Goal: Task Accomplishment & Management: Manage account settings

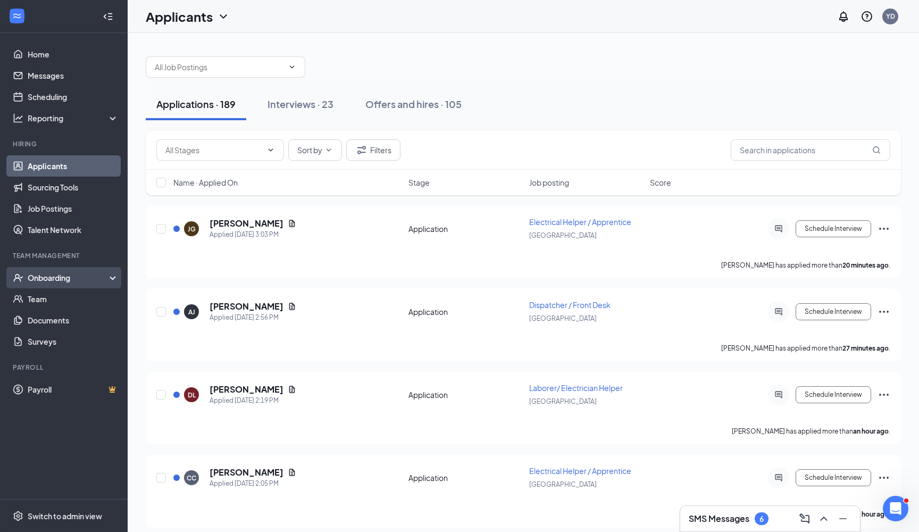
click at [67, 279] on div "Onboarding" at bounding box center [69, 277] width 82 height 11
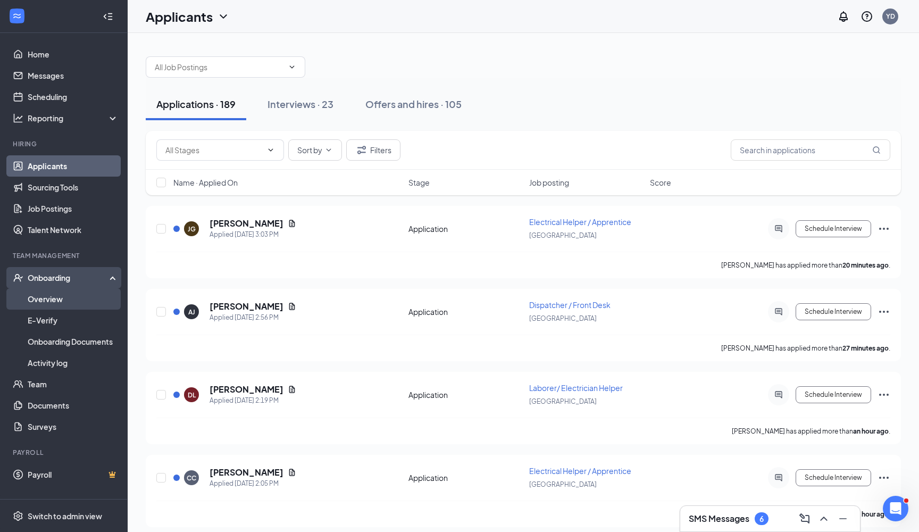
click at [65, 296] on link "Overview" at bounding box center [73, 298] width 91 height 21
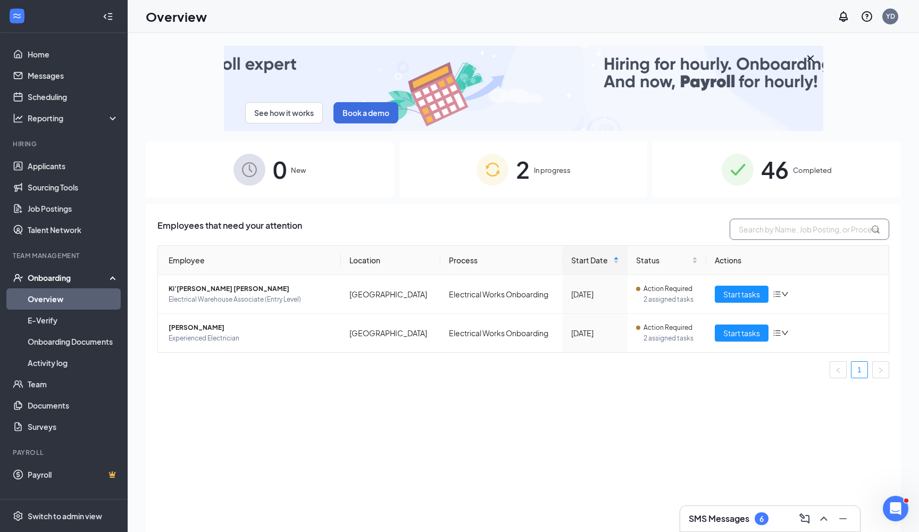
click at [784, 225] on input "text" at bounding box center [810, 229] width 160 height 21
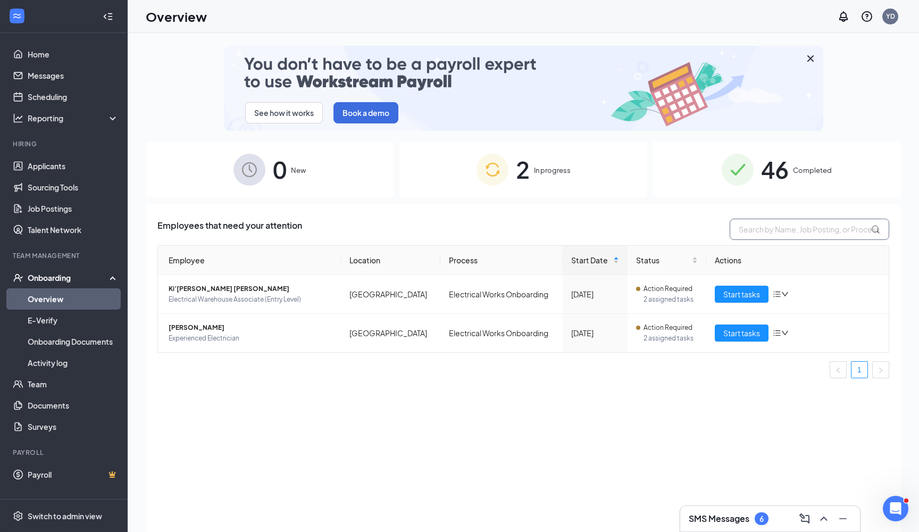
scroll to position [3, 0]
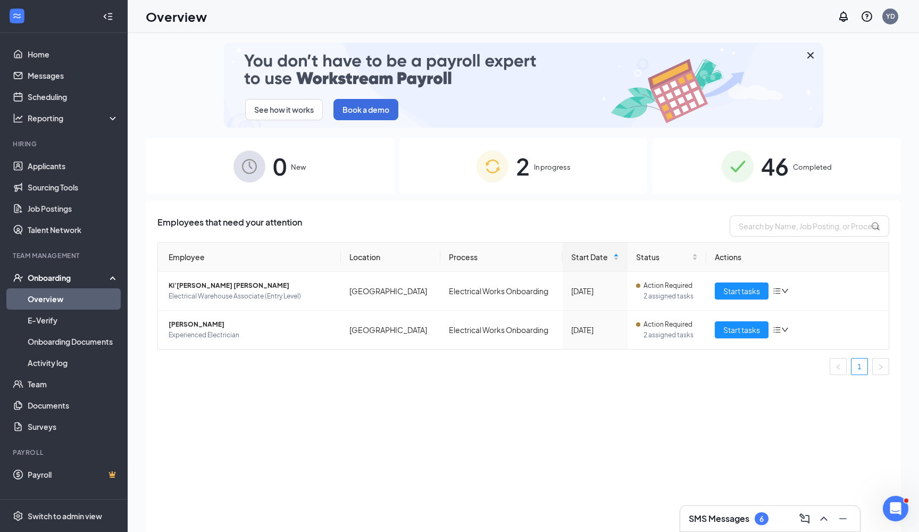
click at [763, 246] on th "Actions" at bounding box center [797, 257] width 183 height 29
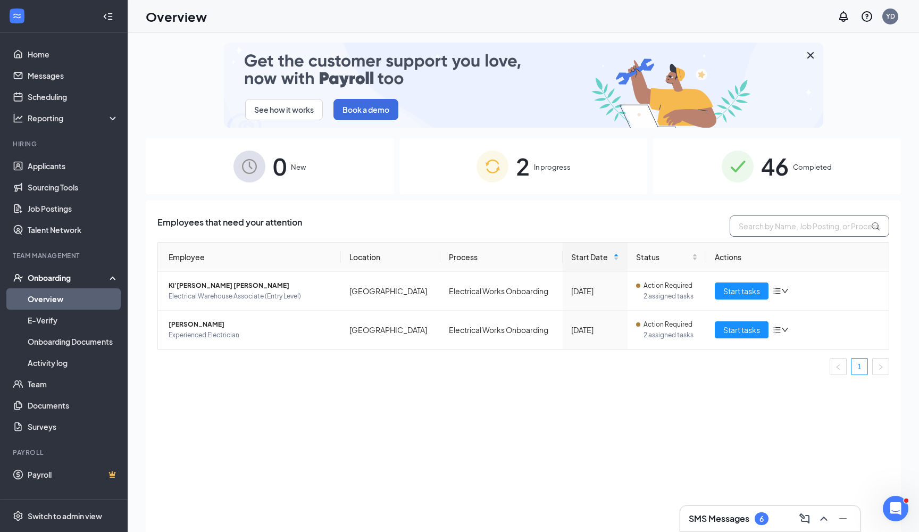
click at [766, 235] on input "text" at bounding box center [810, 225] width 160 height 21
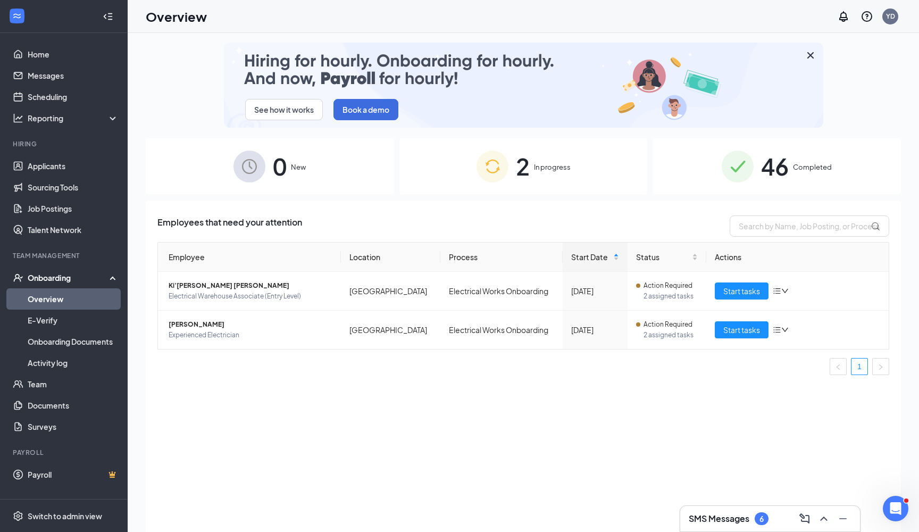
click at [713, 233] on div "Employees that need your attention" at bounding box center [523, 225] width 732 height 21
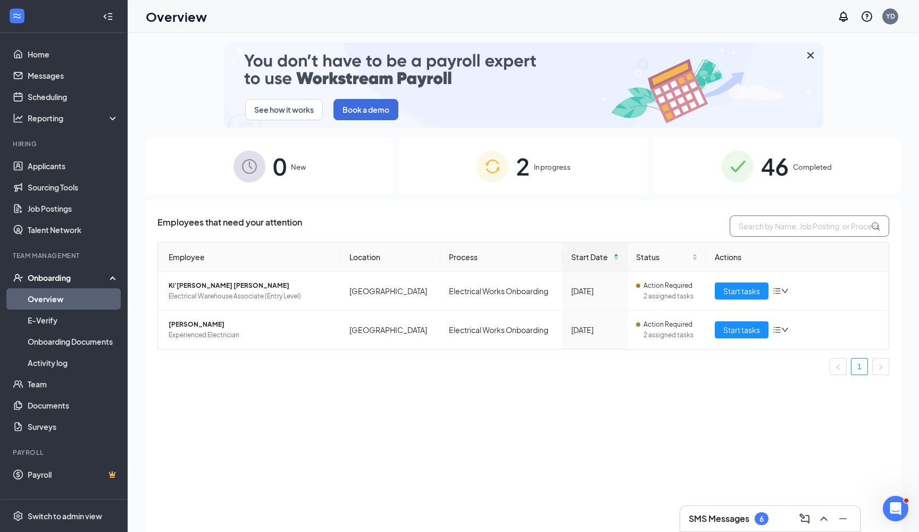
click at [756, 231] on input "text" at bounding box center [810, 225] width 160 height 21
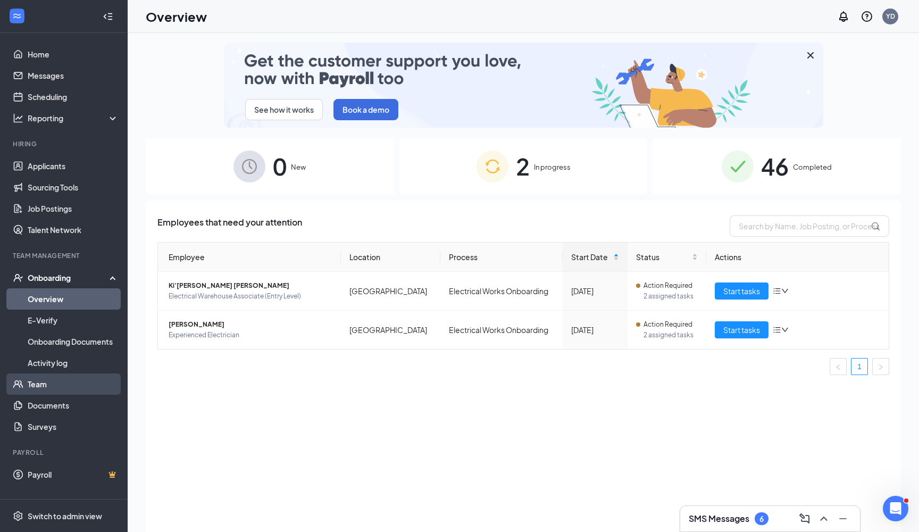
click at [44, 388] on link "Team" at bounding box center [73, 383] width 91 height 21
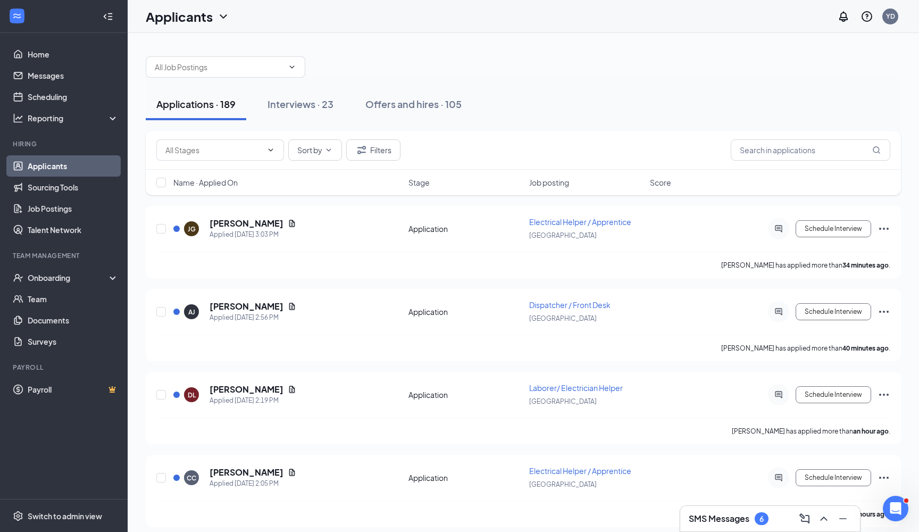
click at [704, 457] on h3 "SMS Messages" at bounding box center [719, 519] width 61 height 12
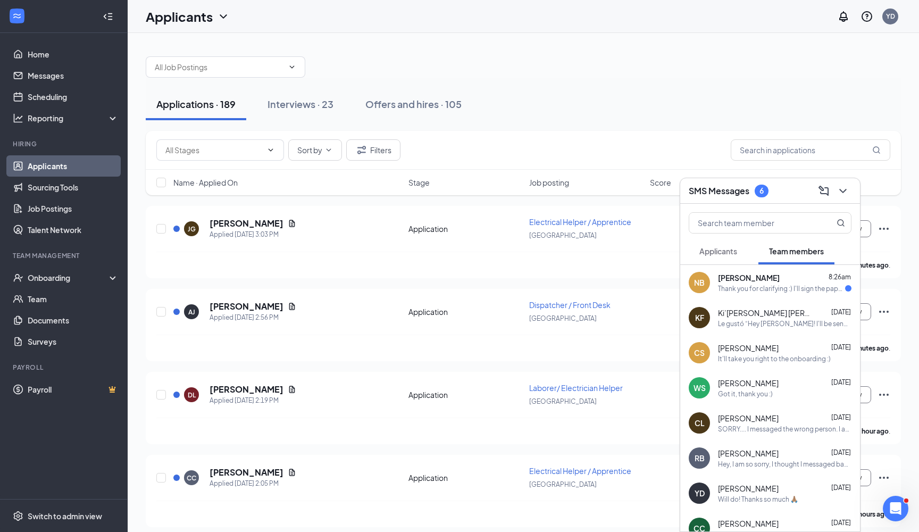
click at [704, 246] on div "Applicants" at bounding box center [718, 251] width 38 height 11
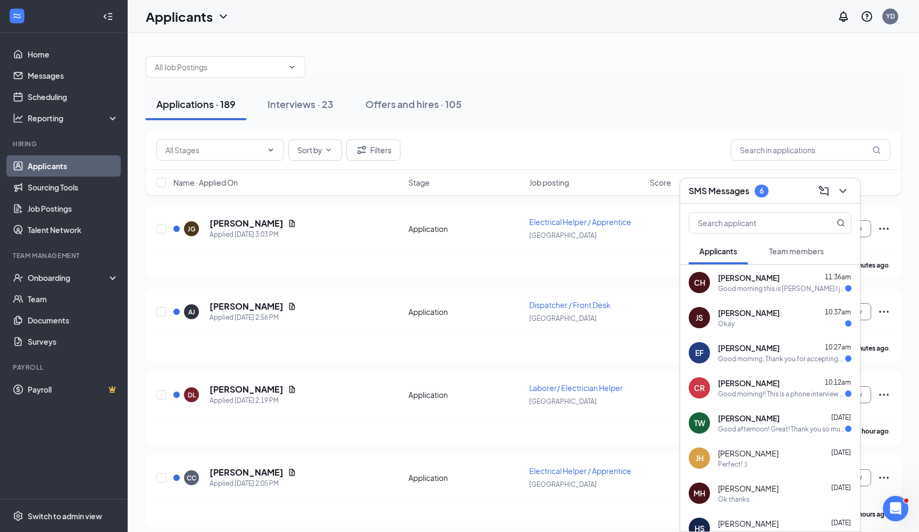
click at [704, 402] on div "CR [PERSON_NAME] 10:12am Good morning!! This is a phone interview correct? I ho…" at bounding box center [770, 387] width 180 height 35
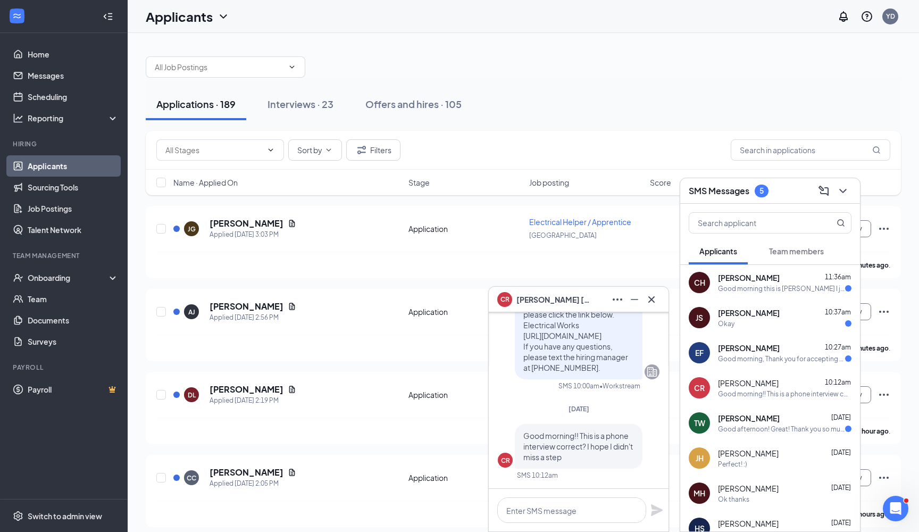
scroll to position [3, 0]
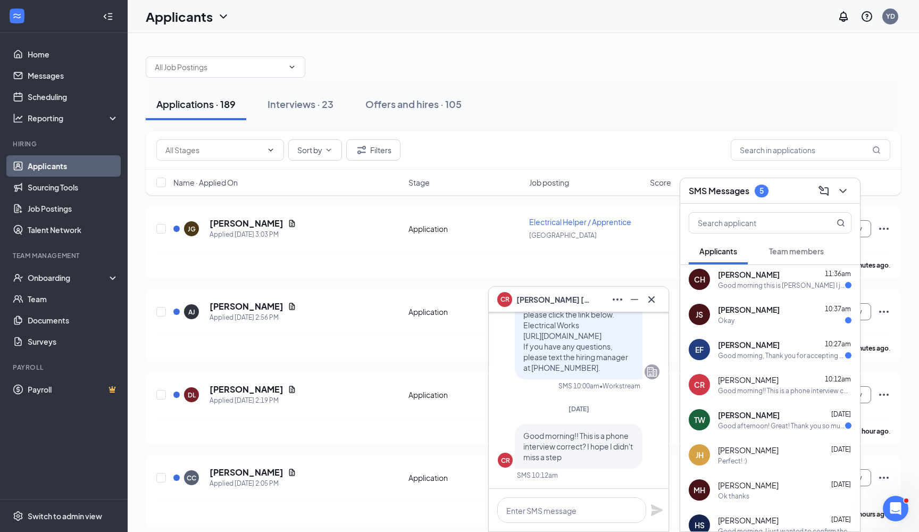
click at [704, 427] on div "Good afternoon! Great! Thank you so much! 🤩 Looking forward to it as well!" at bounding box center [781, 425] width 127 height 9
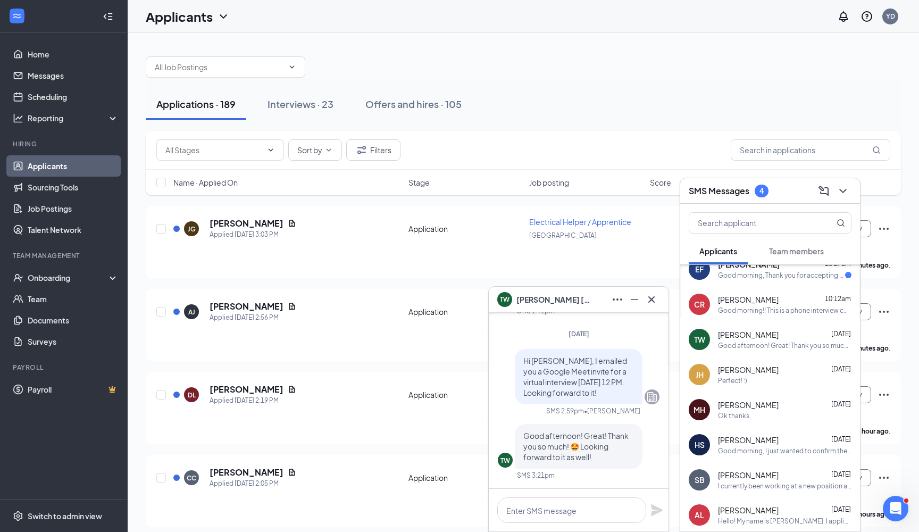
scroll to position [86, 0]
click at [704, 440] on span "[PERSON_NAME]" at bounding box center [748, 437] width 61 height 11
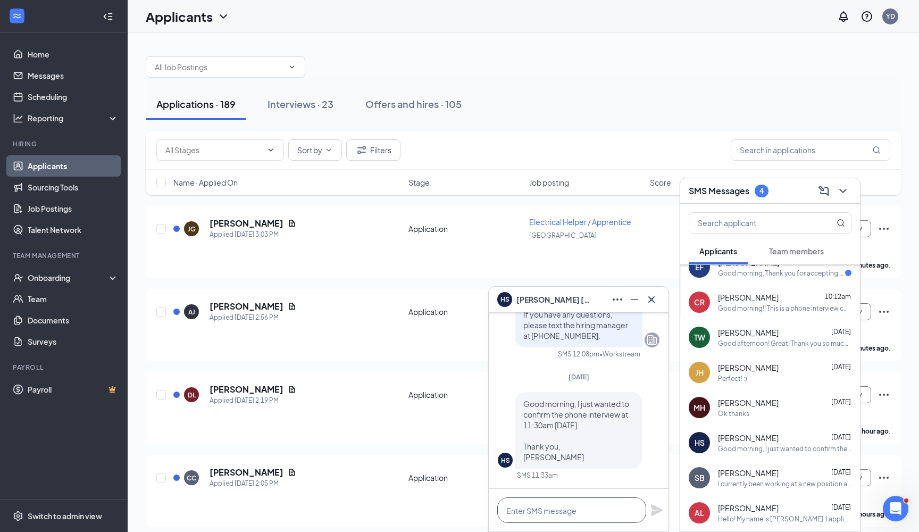
drag, startPoint x: 560, startPoint y: 511, endPoint x: 555, endPoint y: 510, distance: 5.4
click at [558, 457] on textarea at bounding box center [571, 510] width 149 height 26
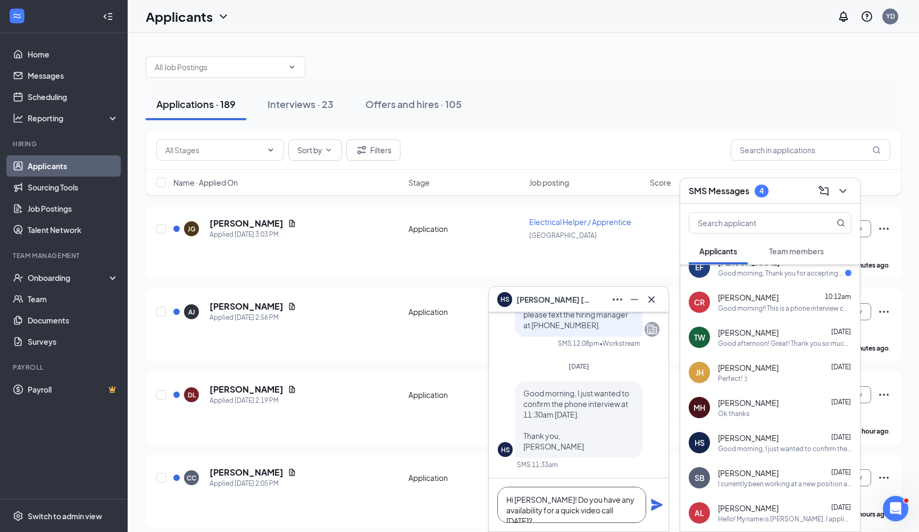
scroll to position [0, 0]
type textarea "Hi [PERSON_NAME]! Do you have any availability for a quick video call [DATE]?"
click at [658, 457] on icon "Plane" at bounding box center [657, 505] width 12 height 12
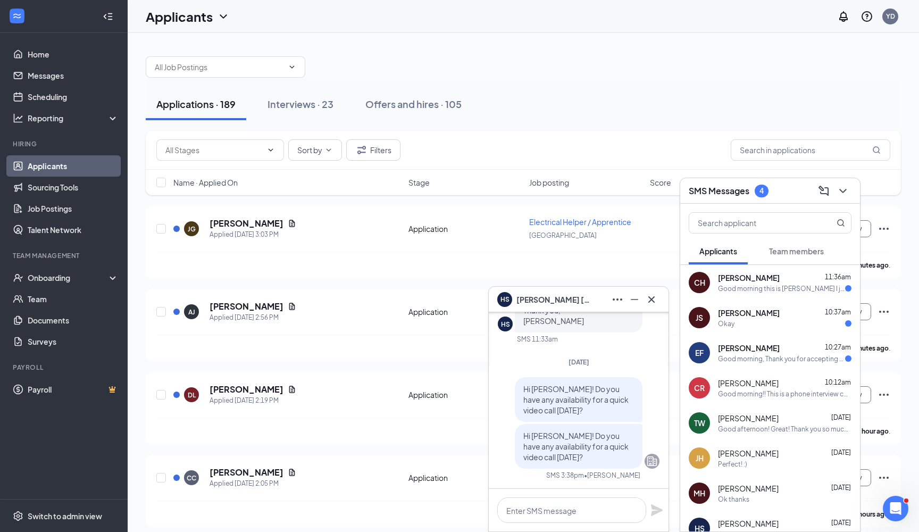
click at [704, 379] on div "[PERSON_NAME] 10:12am" at bounding box center [785, 383] width 134 height 11
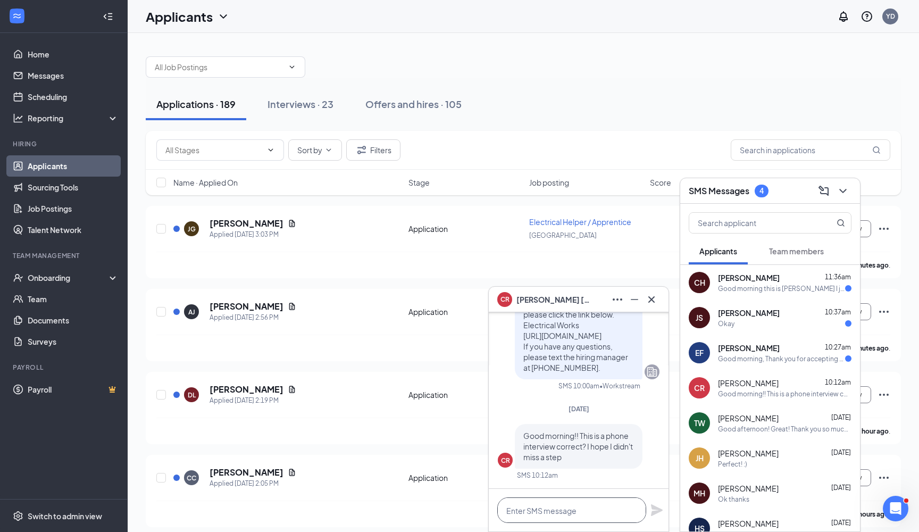
click at [545, 457] on textarea at bounding box center [571, 510] width 149 height 26
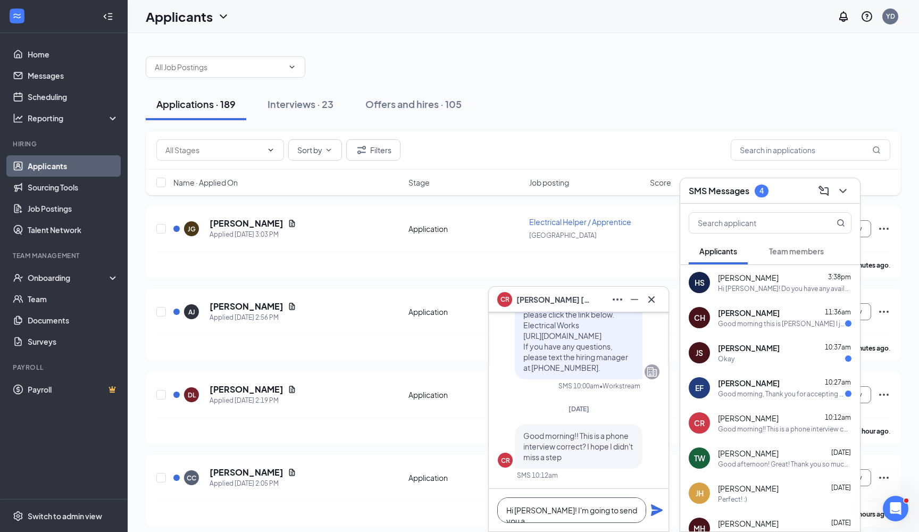
scroll to position [1, 0]
type textarea "Hi [PERSON_NAME]!"
click at [619, 299] on icon "Ellipses" at bounding box center [617, 299] width 13 height 13
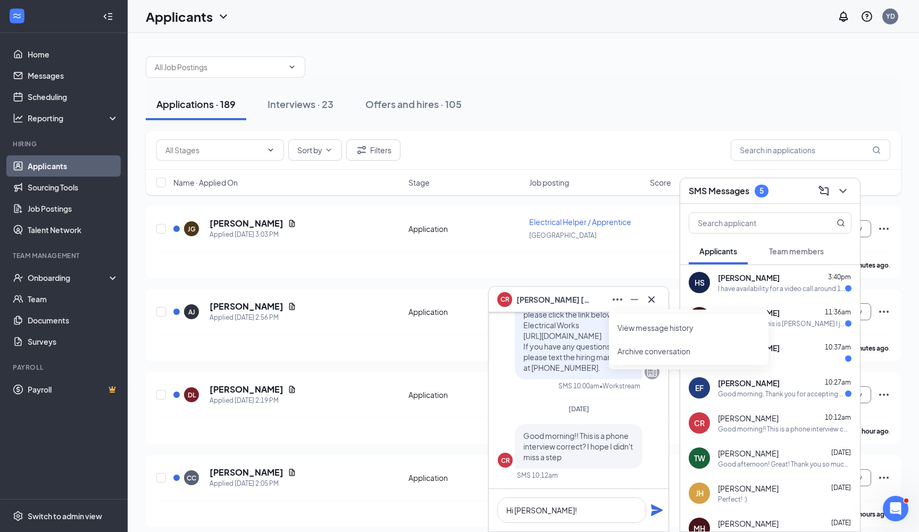
click at [647, 330] on link "View message history" at bounding box center [689, 327] width 143 height 11
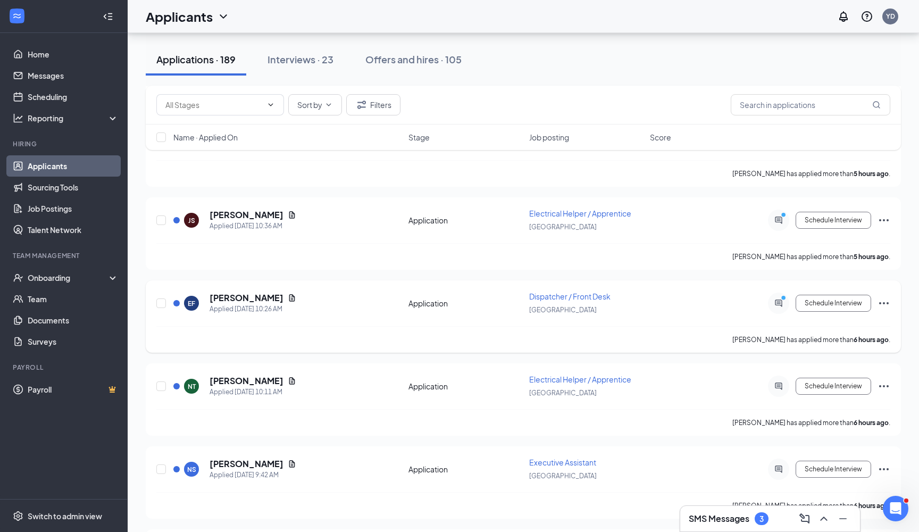
scroll to position [506, 0]
click at [277, 457] on h5 "[PERSON_NAME]" at bounding box center [247, 464] width 74 height 12
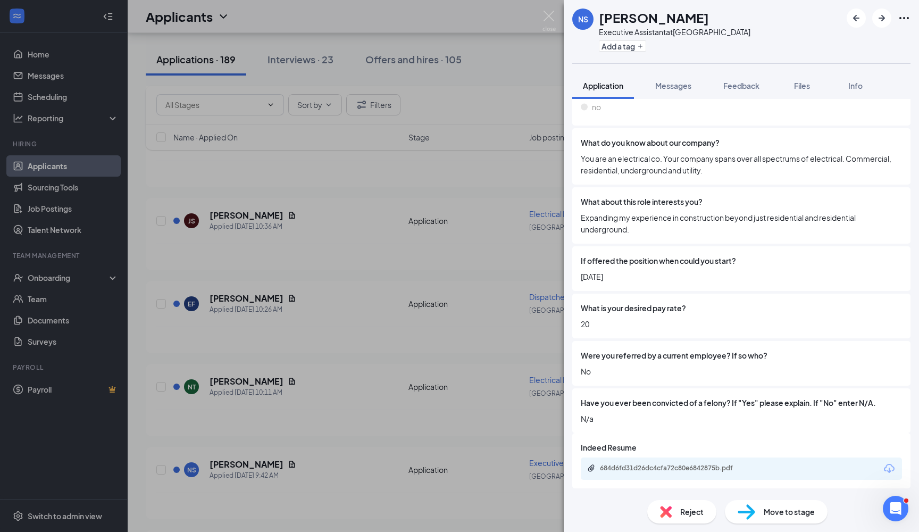
scroll to position [575, 0]
click at [704, 457] on div "684d6fd31d26dc4cfa72c80e6842875b.pdf" at bounding box center [673, 469] width 172 height 10
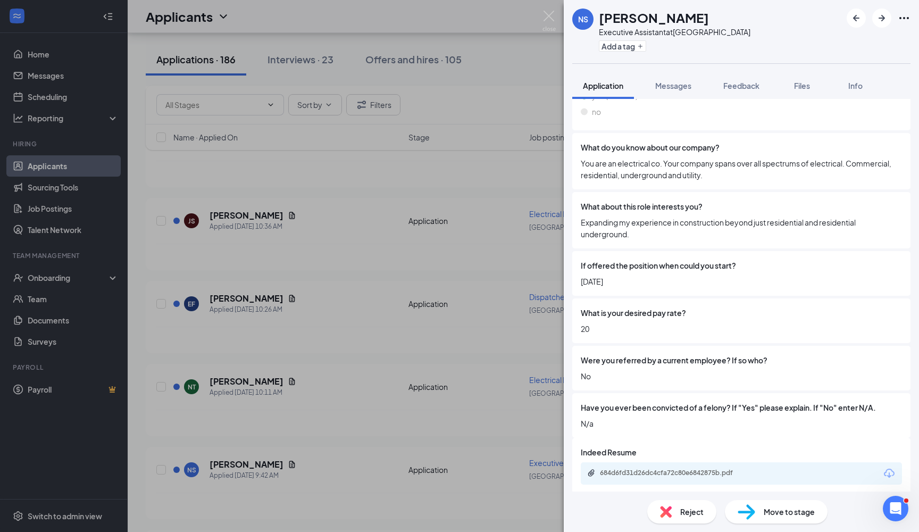
click at [479, 119] on div "NS [PERSON_NAME] Executive Assistant at [GEOGRAPHIC_DATA] Add a tag Application…" at bounding box center [459, 266] width 919 height 532
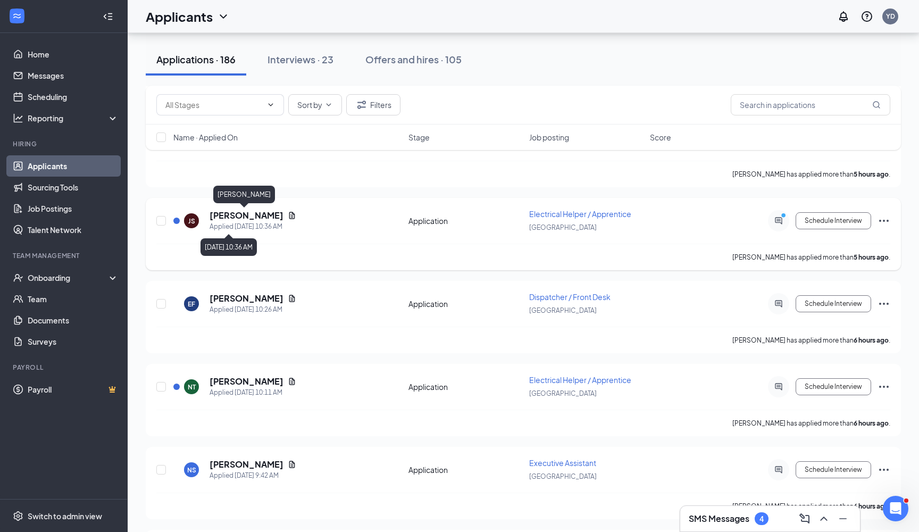
click at [241, 214] on h5 "[PERSON_NAME]" at bounding box center [247, 216] width 74 height 12
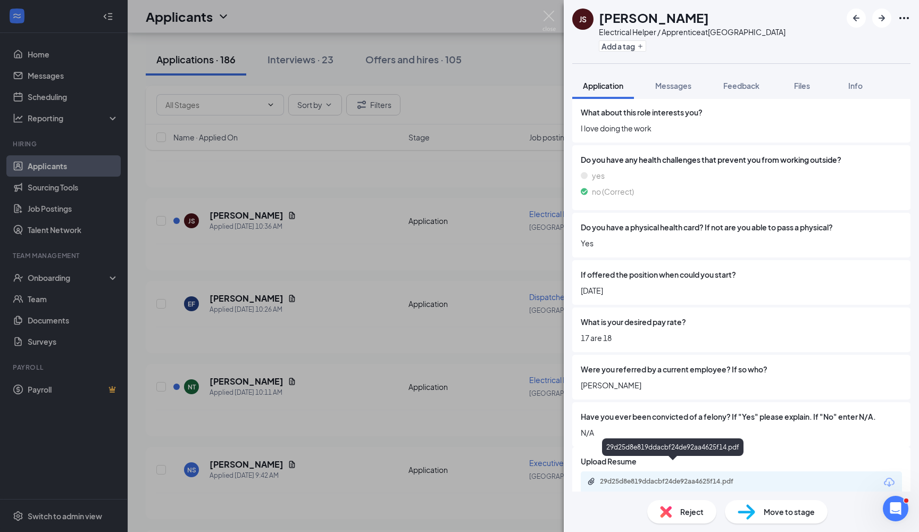
scroll to position [787, 0]
click at [695, 457] on div "29d25d8e819ddacbf24de92aa4625f14.pdf" at bounding box center [674, 481] width 149 height 9
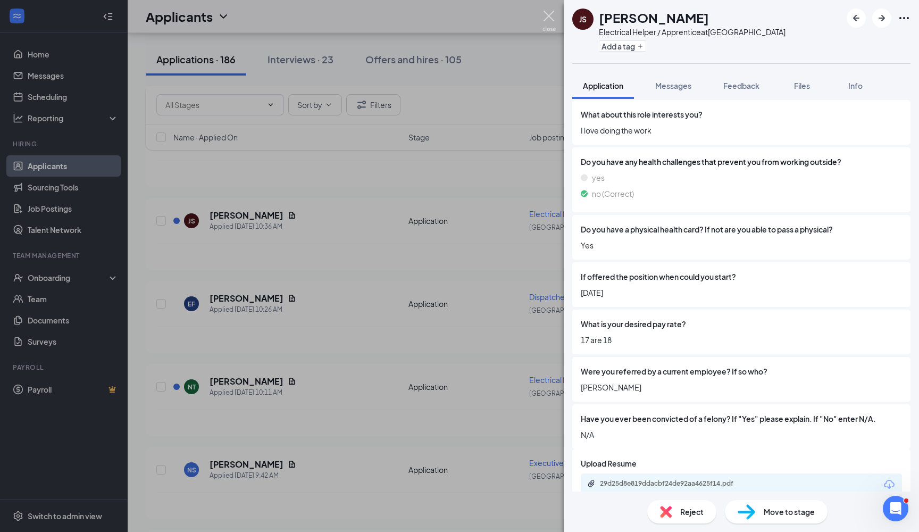
drag, startPoint x: 547, startPoint y: 16, endPoint x: 512, endPoint y: 52, distance: 50.4
click at [547, 16] on img at bounding box center [549, 21] width 13 height 21
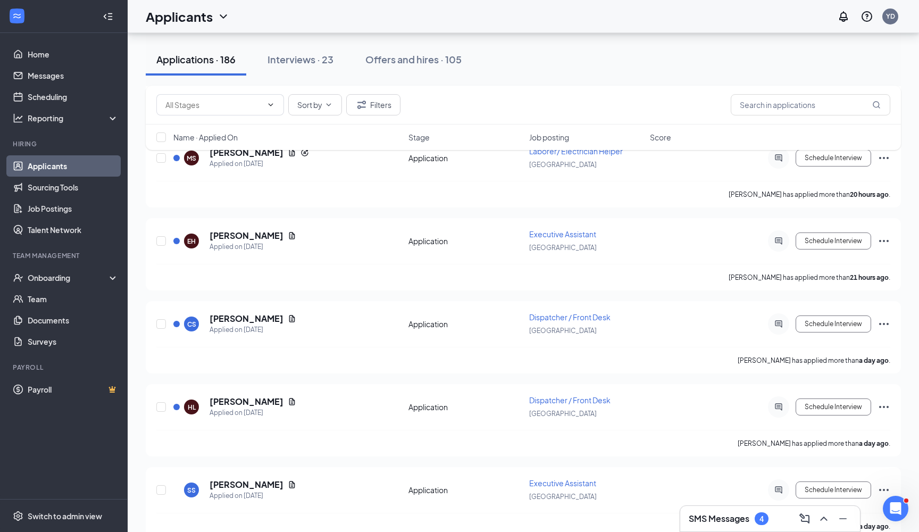
scroll to position [941, 0]
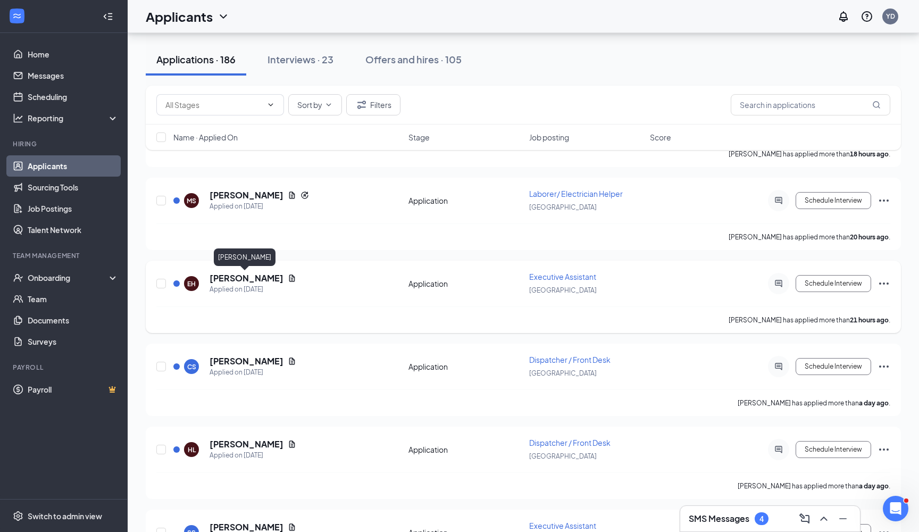
click at [246, 281] on h5 "[PERSON_NAME]" at bounding box center [247, 278] width 74 height 12
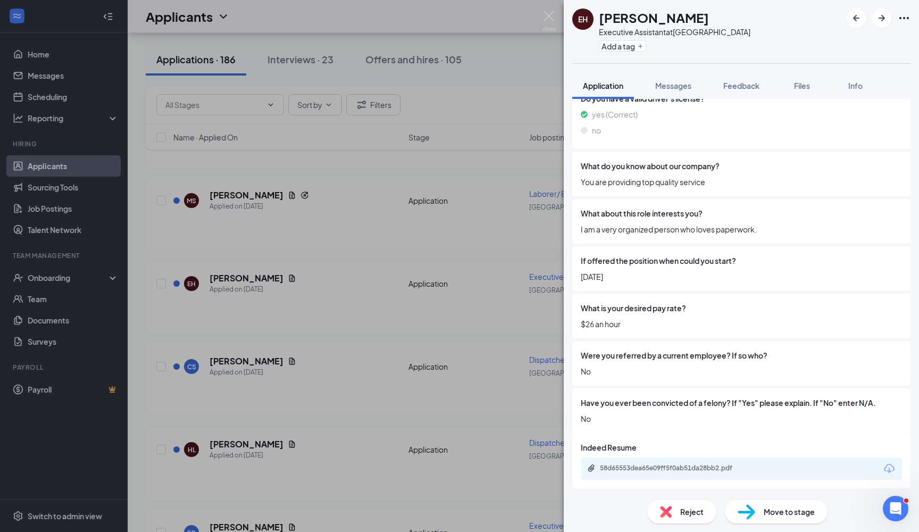
scroll to position [552, 0]
click at [690, 457] on div "58d65553dea65e09ff5f0ab51da28bb2.pdf" at bounding box center [674, 468] width 149 height 9
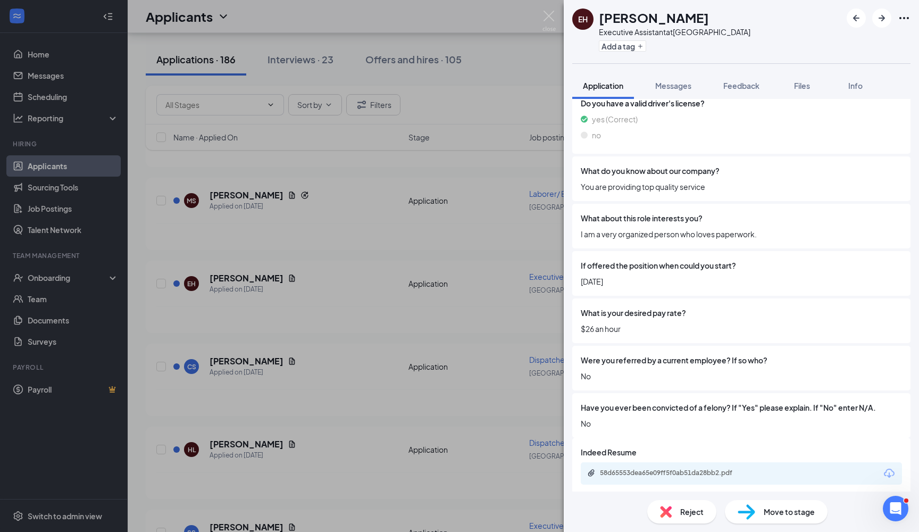
click at [687, 457] on span "Reject" at bounding box center [691, 512] width 23 height 12
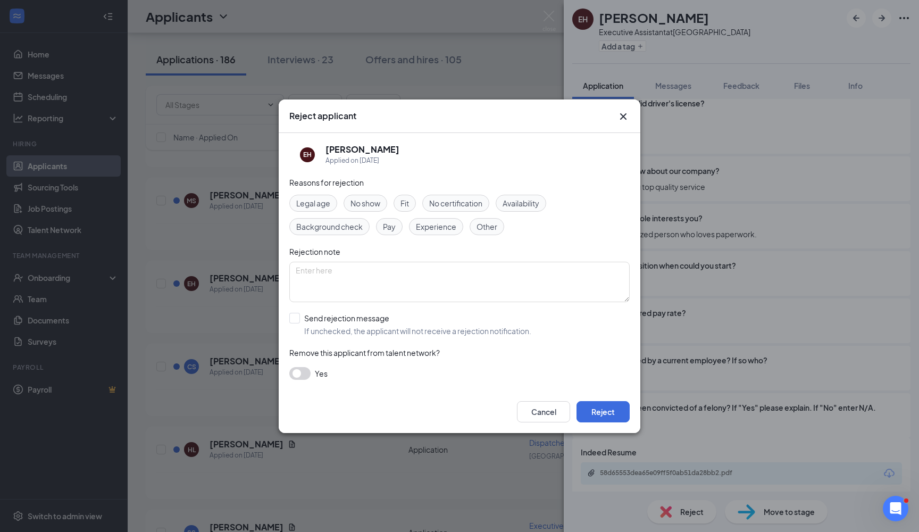
click at [431, 226] on span "Experience" at bounding box center [436, 227] width 40 height 12
click at [403, 202] on span "Fit" at bounding box center [405, 203] width 9 height 12
click at [613, 411] on button "Reject" at bounding box center [603, 411] width 53 height 21
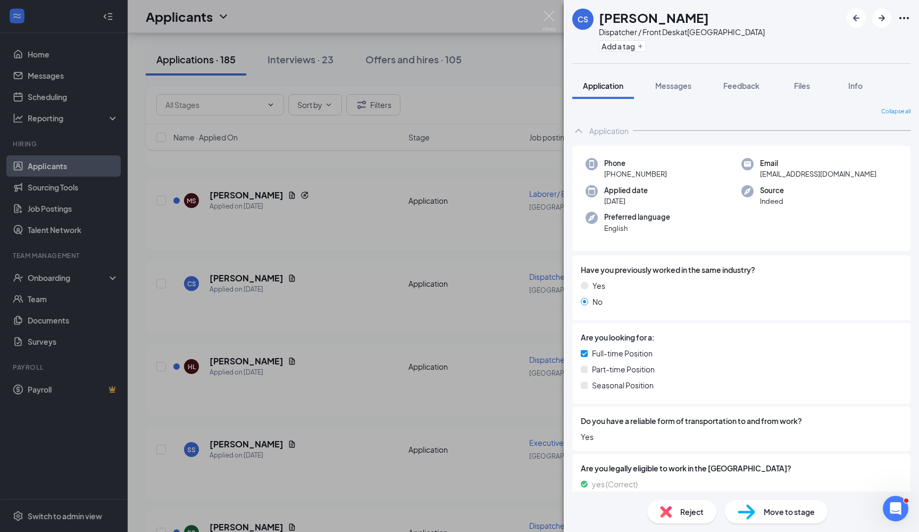
click at [245, 363] on div "CS [PERSON_NAME] Dispatcher / Front Desk at [GEOGRAPHIC_DATA] Add a tag Applica…" at bounding box center [459, 266] width 919 height 532
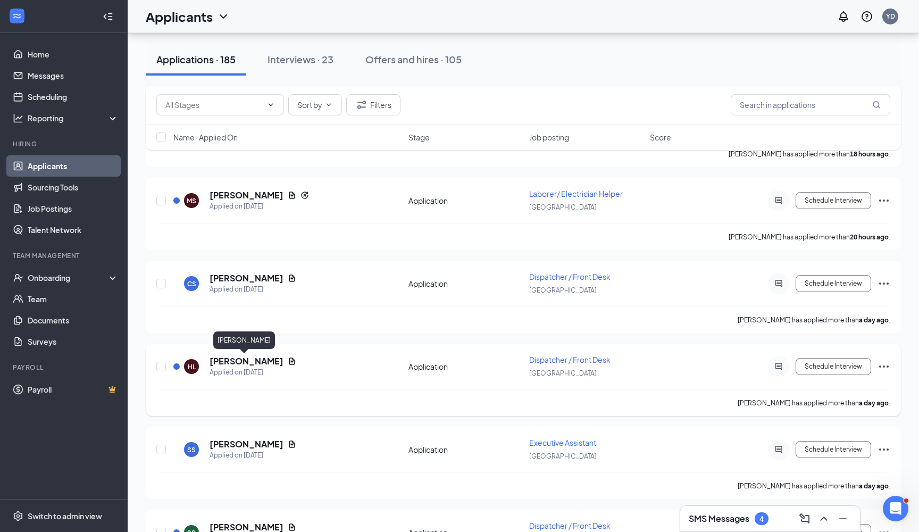
click at [245, 363] on h5 "[PERSON_NAME]" at bounding box center [247, 361] width 74 height 12
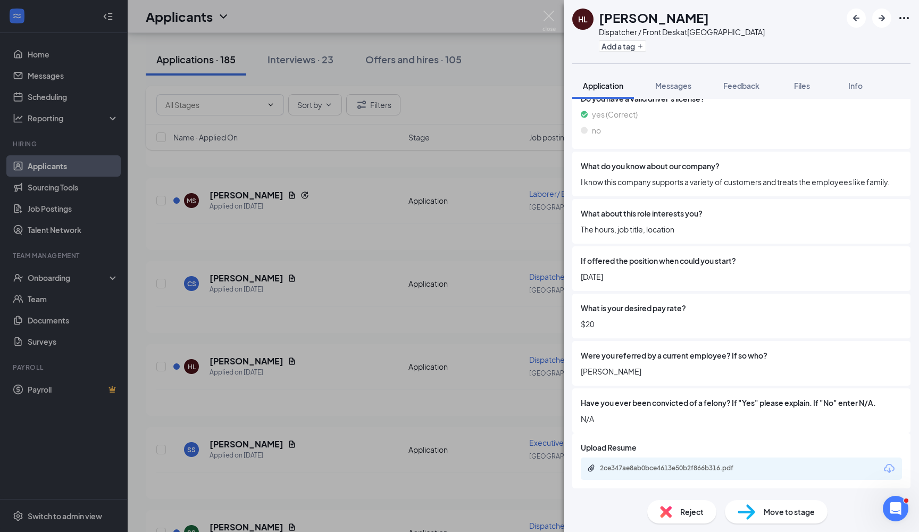
scroll to position [552, 0]
click at [699, 457] on div "2ce347ae8ab0bce4613e50b2f866b316.pdf" at bounding box center [674, 468] width 149 height 9
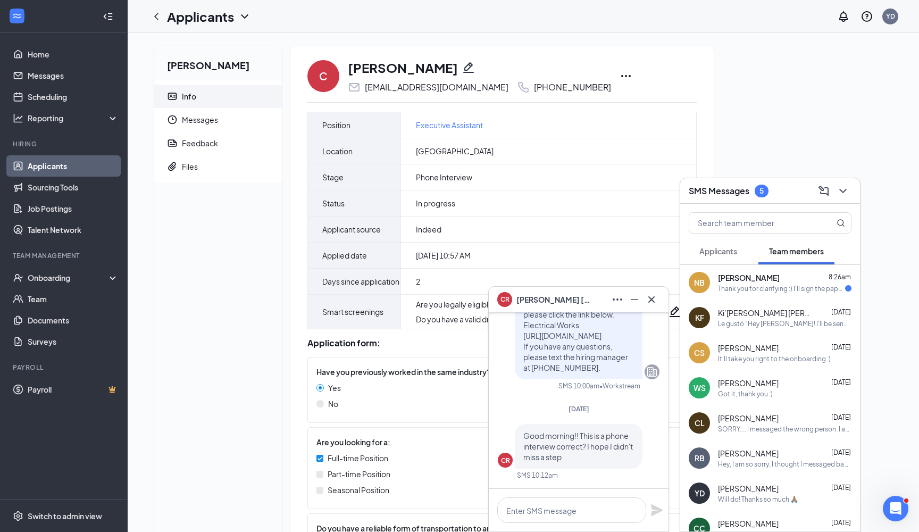
scroll to position [6, 0]
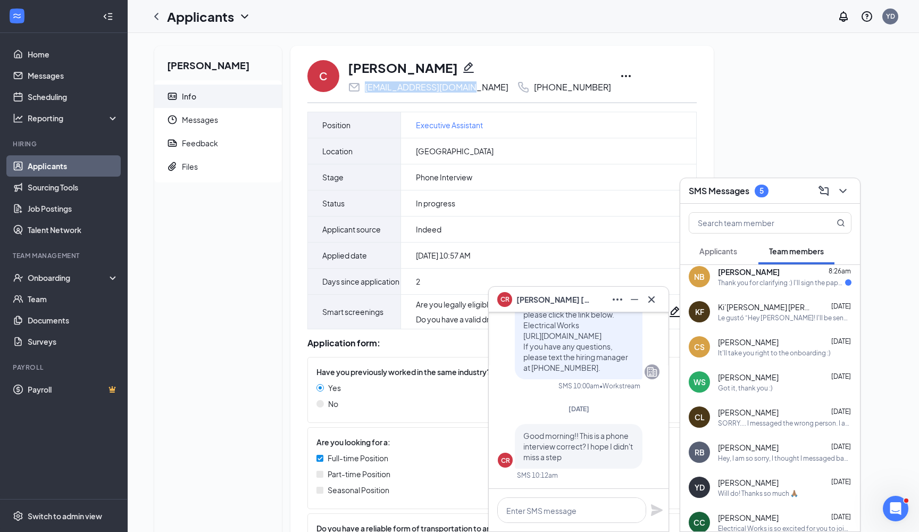
drag, startPoint x: 470, startPoint y: 87, endPoint x: 360, endPoint y: 90, distance: 110.1
click at [358, 90] on div "roperceleste@yahoo.com" at bounding box center [428, 87] width 161 height 13
copy div "roperceleste@yahoo.com"
drag, startPoint x: 726, startPoint y: 258, endPoint x: 733, endPoint y: 263, distance: 8.4
click at [726, 258] on button "Applicants" at bounding box center [718, 251] width 59 height 27
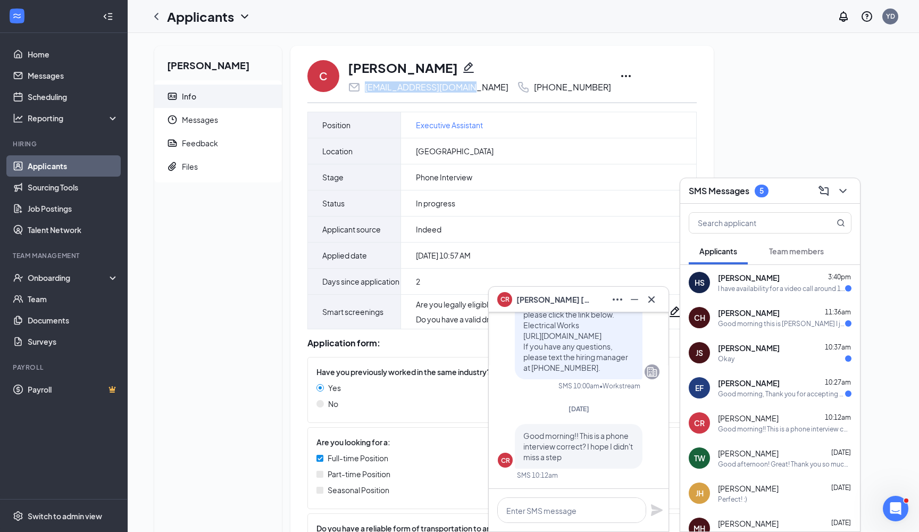
scroll to position [0, 0]
click at [722, 294] on div "HS Hanna Shannon 3:40pm I have availability for a video call around 10am. If yo…" at bounding box center [770, 282] width 180 height 35
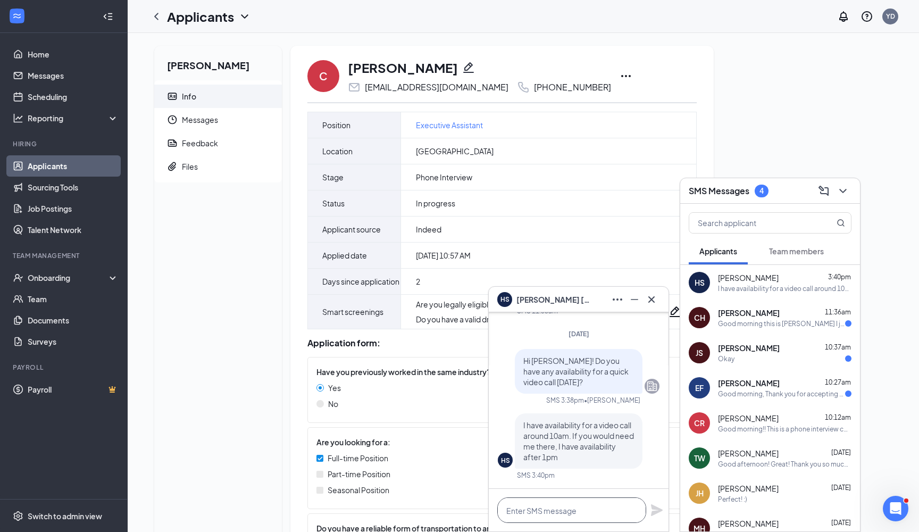
click at [577, 514] on textarea at bounding box center [571, 510] width 149 height 26
type textarea "L"
type textarea "C"
type textarea "Can we do 10:30 AM?"
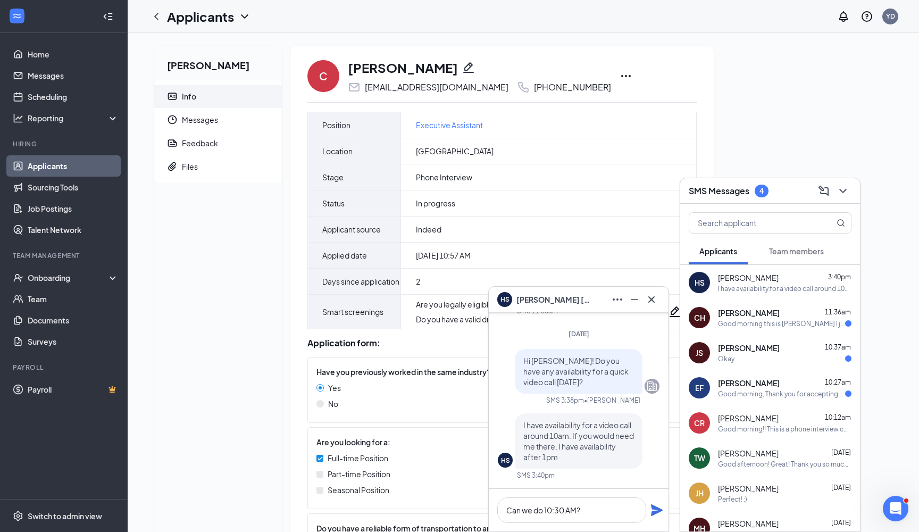
click at [655, 512] on icon "Plane" at bounding box center [657, 510] width 12 height 12
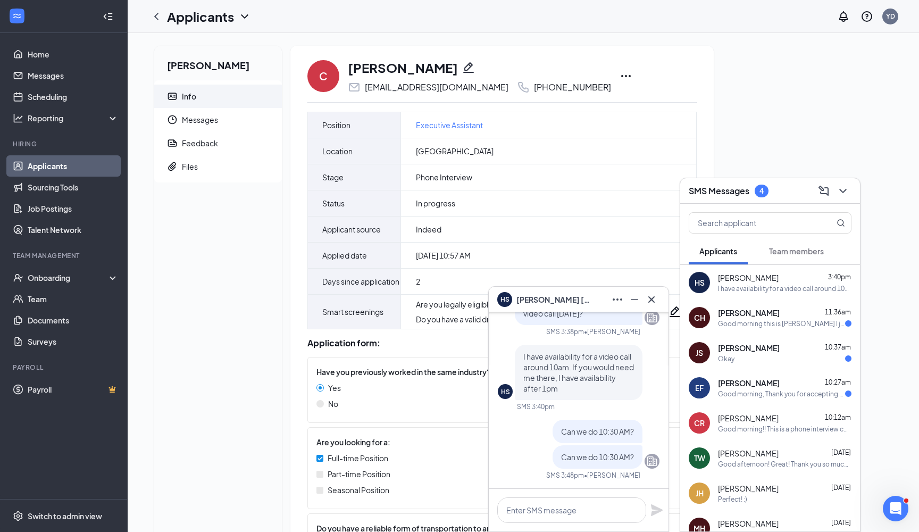
scroll to position [0, 0]
click at [616, 300] on icon "Ellipses" at bounding box center [617, 299] width 13 height 13
click at [641, 324] on link "View message history" at bounding box center [689, 327] width 143 height 11
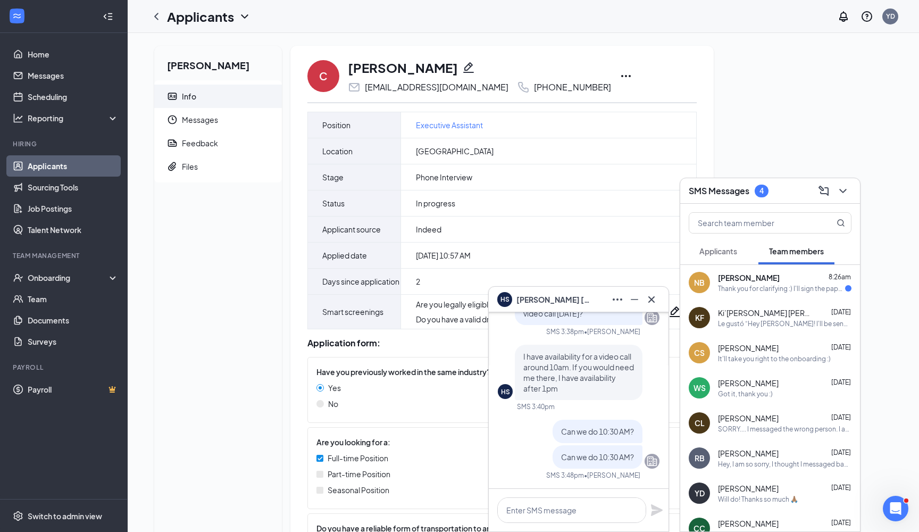
click at [719, 246] on div "Applicants" at bounding box center [718, 251] width 38 height 11
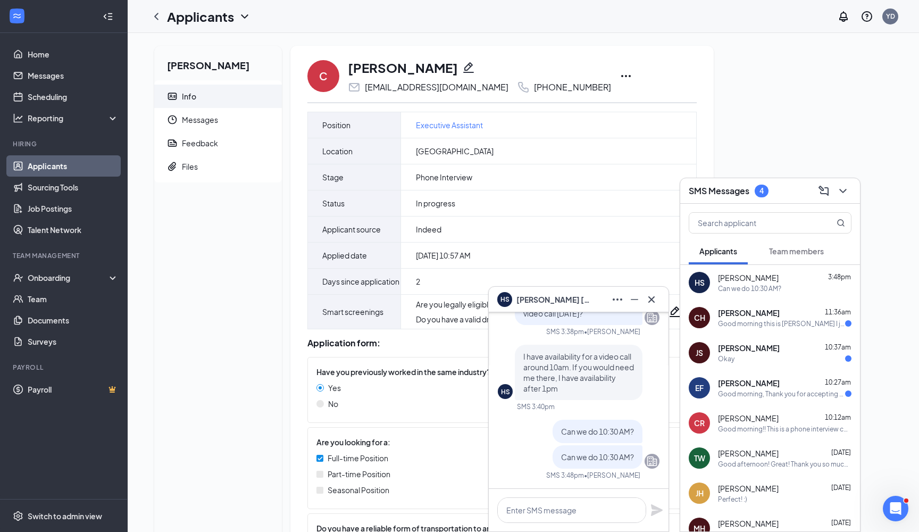
click at [766, 408] on div "CR [PERSON_NAME] 10:12am Good morning!! This is a phone interview correct? I ho…" at bounding box center [770, 422] width 180 height 35
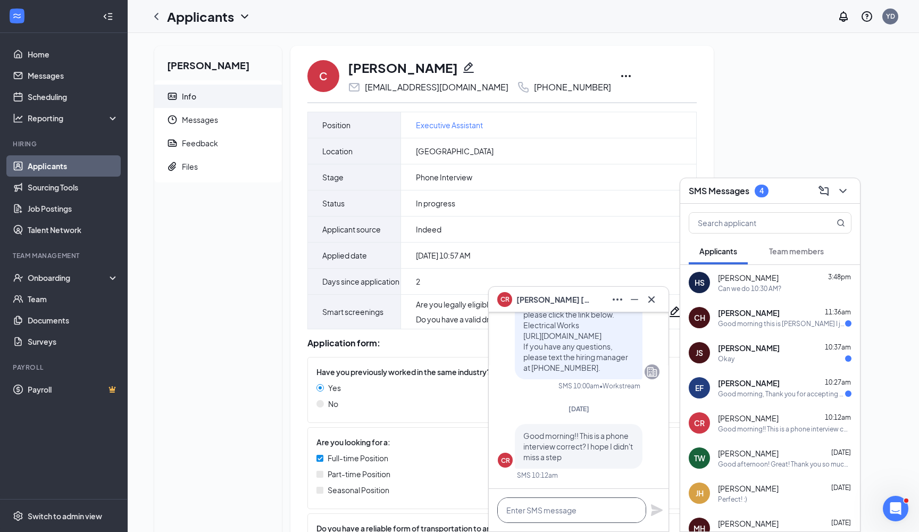
click at [574, 503] on textarea at bounding box center [571, 510] width 149 height 26
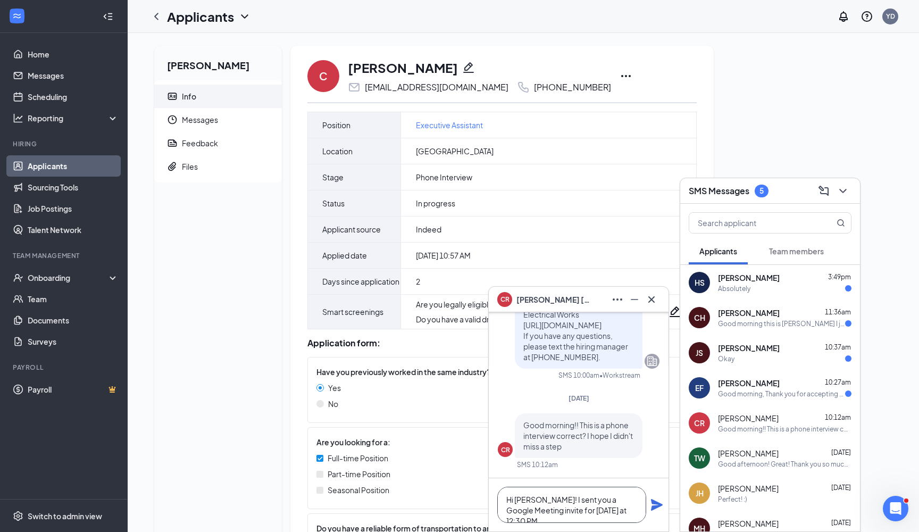
scroll to position [1, 0]
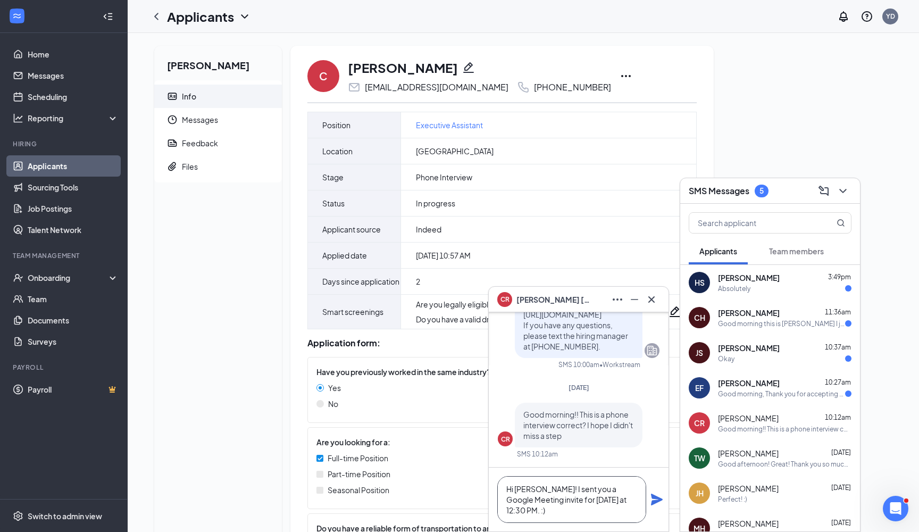
type textarea "Hi [PERSON_NAME]! I sent you a Google Meeting invite for [DATE] at 12:30 PM. :)"
click at [658, 503] on icon "Plane" at bounding box center [656, 499] width 13 height 13
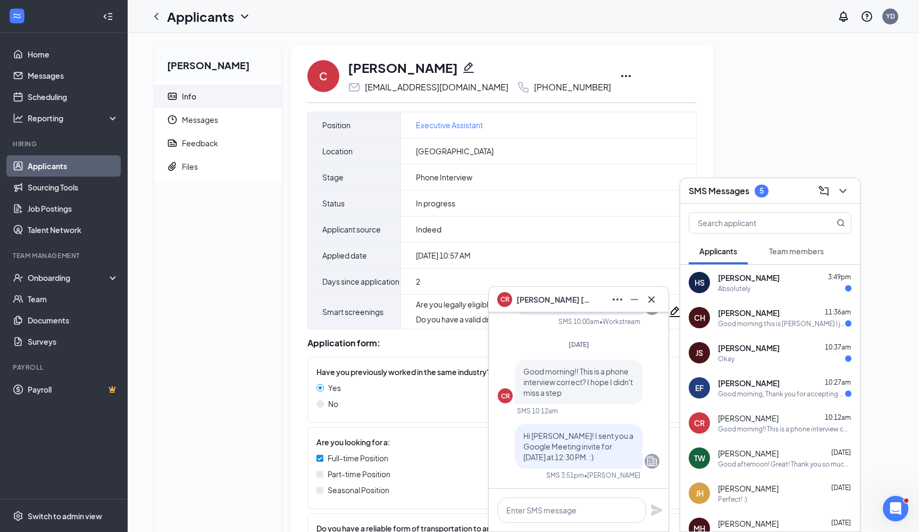
scroll to position [0, 0]
click at [750, 279] on span "[PERSON_NAME]" at bounding box center [749, 277] width 62 height 11
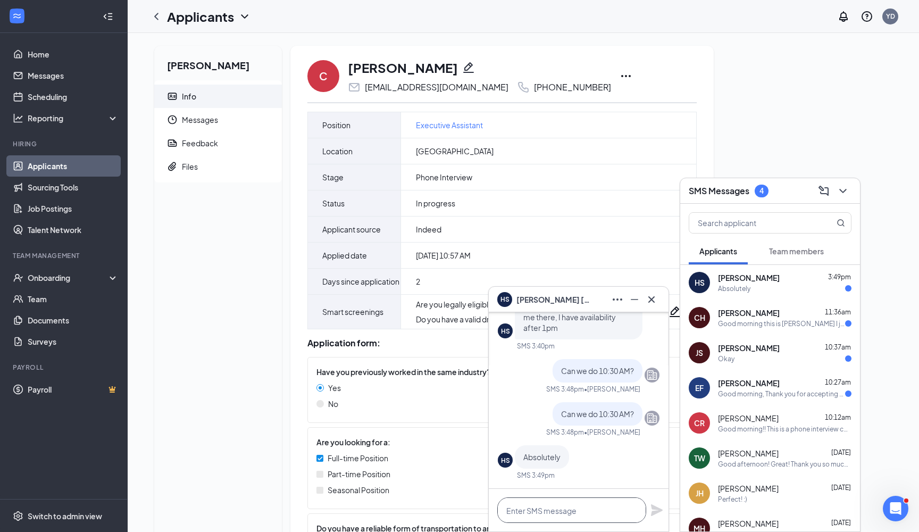
click at [573, 518] on textarea at bounding box center [571, 510] width 149 height 26
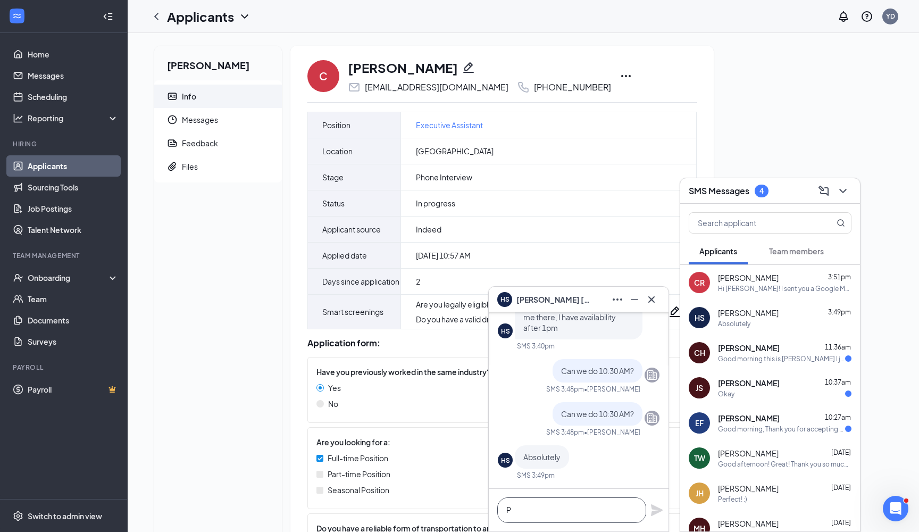
scroll to position [1, 0]
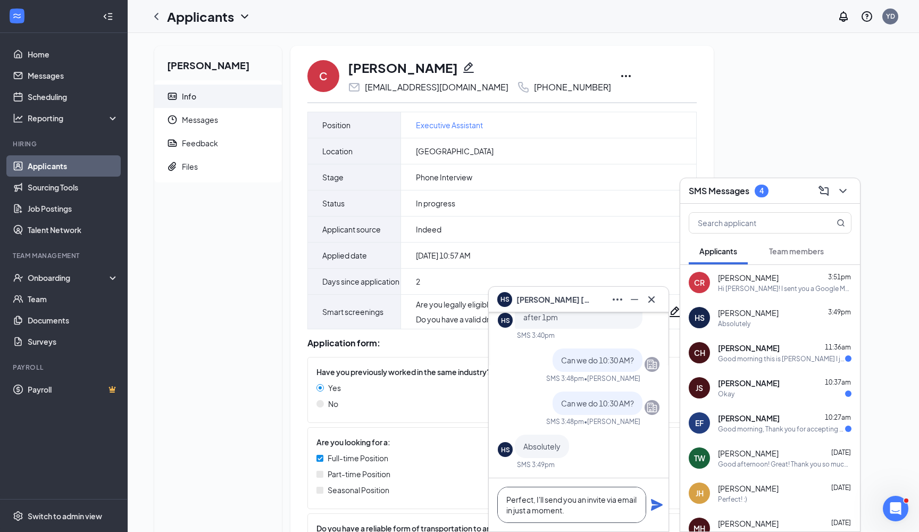
type textarea "Perfect, I'll send you an invite via email in just a moment."
click at [656, 506] on icon "Plane" at bounding box center [657, 505] width 12 height 12
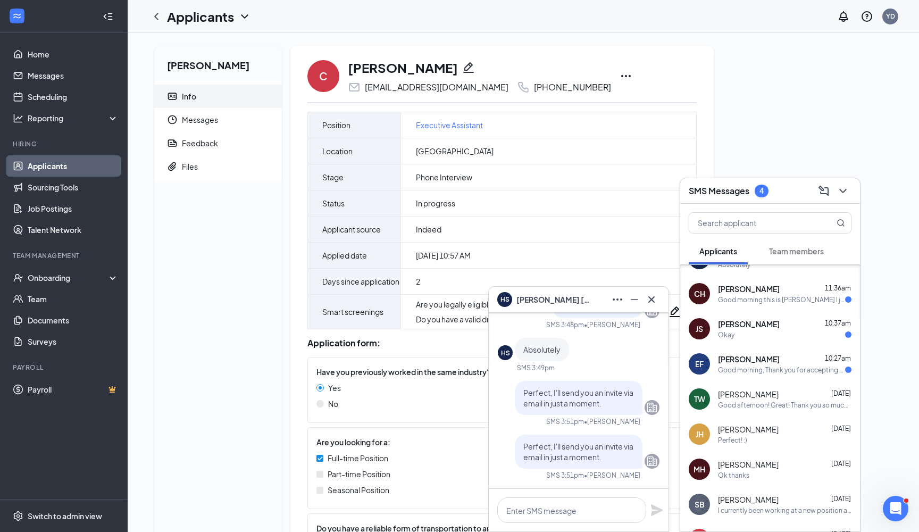
scroll to position [-1, 0]
drag, startPoint x: 752, startPoint y: 236, endPoint x: 750, endPoint y: 226, distance: 10.2
click at [752, 233] on div at bounding box center [770, 221] width 180 height 34
click at [751, 225] on input "text" at bounding box center [752, 223] width 126 height 20
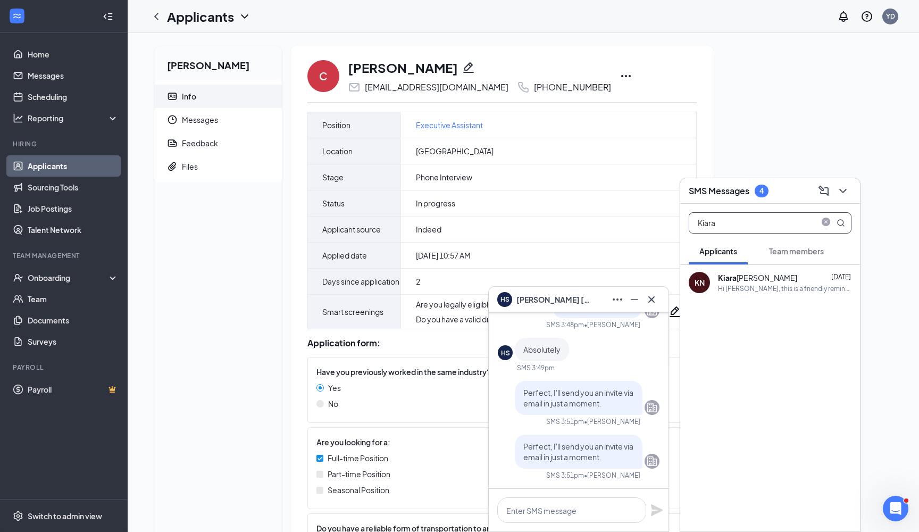
type input "Kiara"
click at [756, 280] on div "Kiara Negron" at bounding box center [757, 277] width 79 height 11
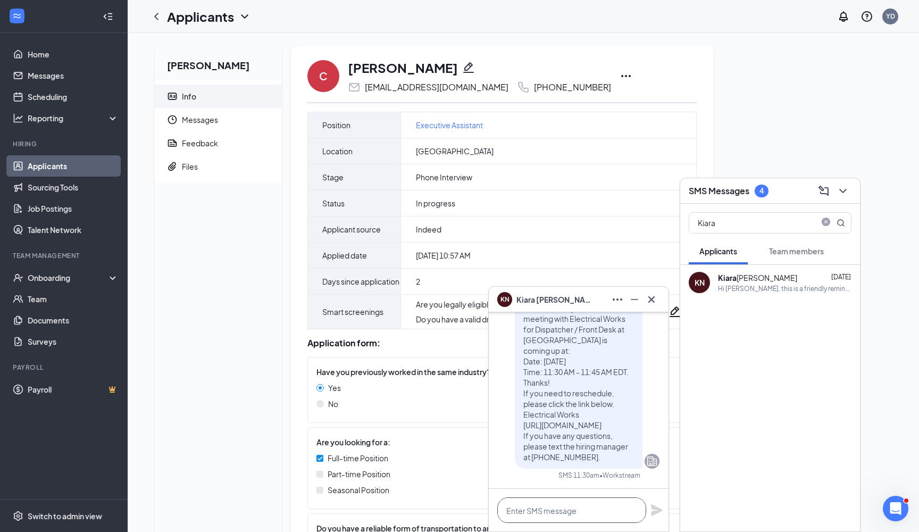
click at [600, 505] on textarea at bounding box center [571, 510] width 149 height 26
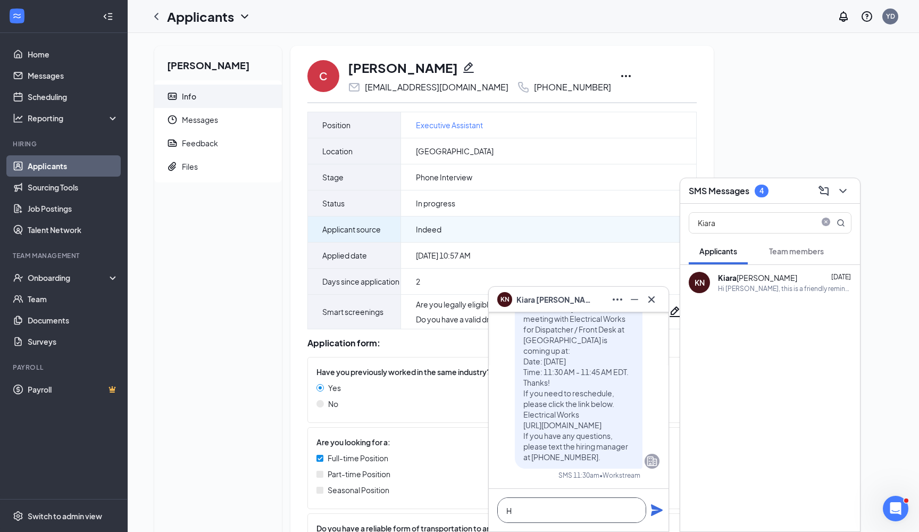
scroll to position [1, 0]
type textarea "H"
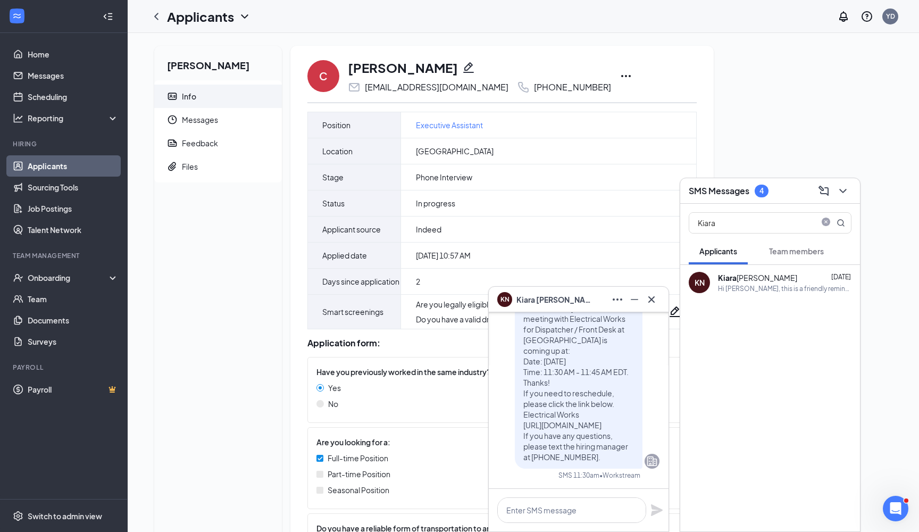
drag, startPoint x: 728, startPoint y: 251, endPoint x: 739, endPoint y: 252, distance: 10.7
click at [728, 251] on span "Applicants" at bounding box center [718, 251] width 38 height 10
click at [791, 249] on span "Team members" at bounding box center [796, 251] width 55 height 10
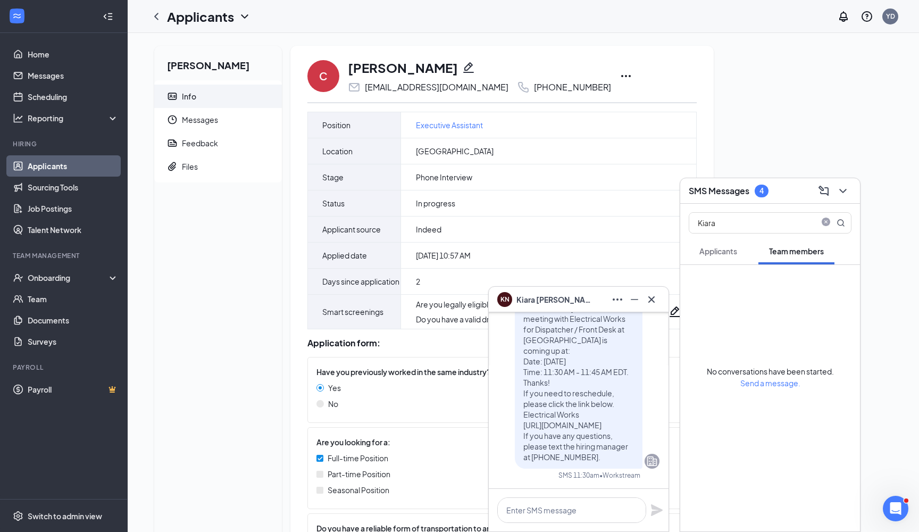
click at [724, 250] on span "Applicants" at bounding box center [718, 251] width 38 height 10
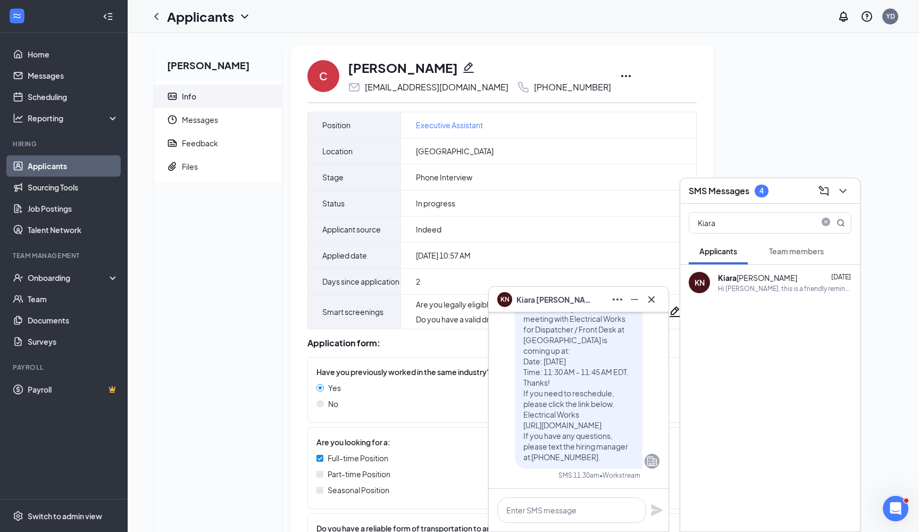
click at [735, 198] on div "SMS Messages 4" at bounding box center [770, 190] width 163 height 16
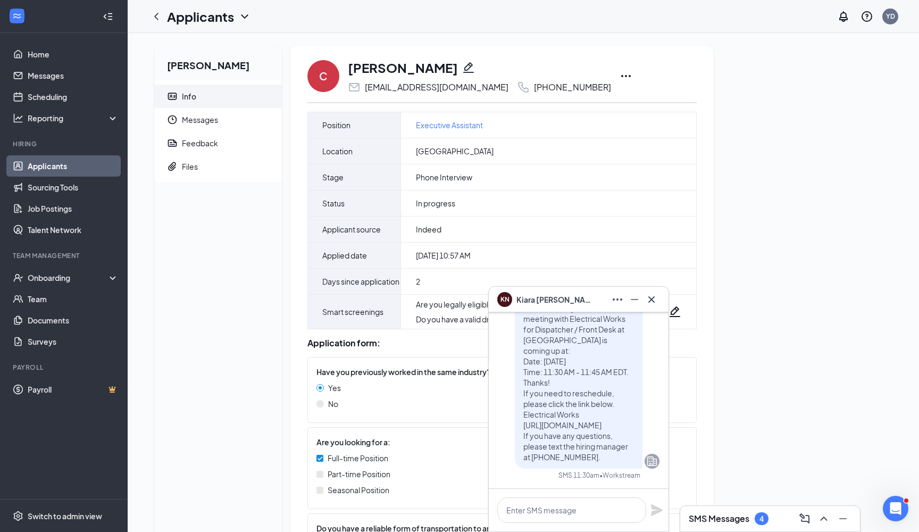
drag, startPoint x: 758, startPoint y: 526, endPoint x: 753, endPoint y: 517, distance: 10.5
click at [757, 524] on div "SMS Messages 4" at bounding box center [770, 518] width 163 height 17
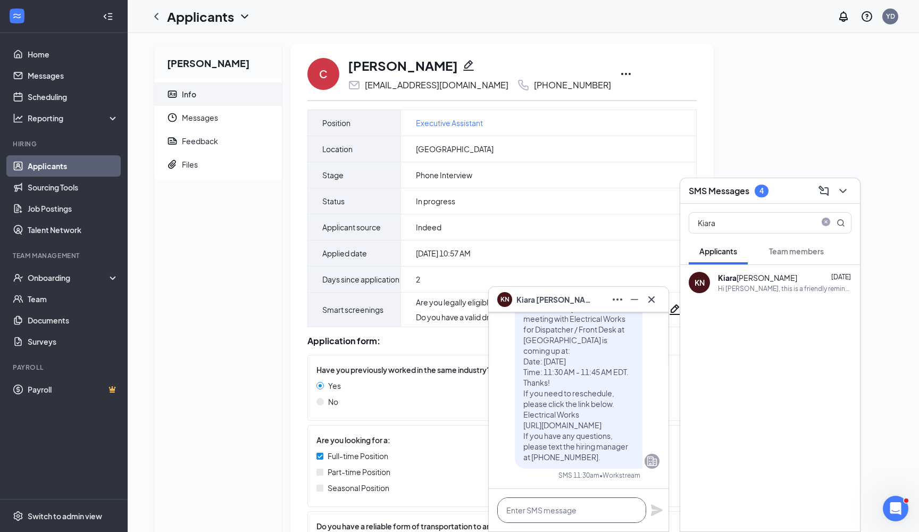
click at [546, 516] on textarea at bounding box center [571, 510] width 149 height 26
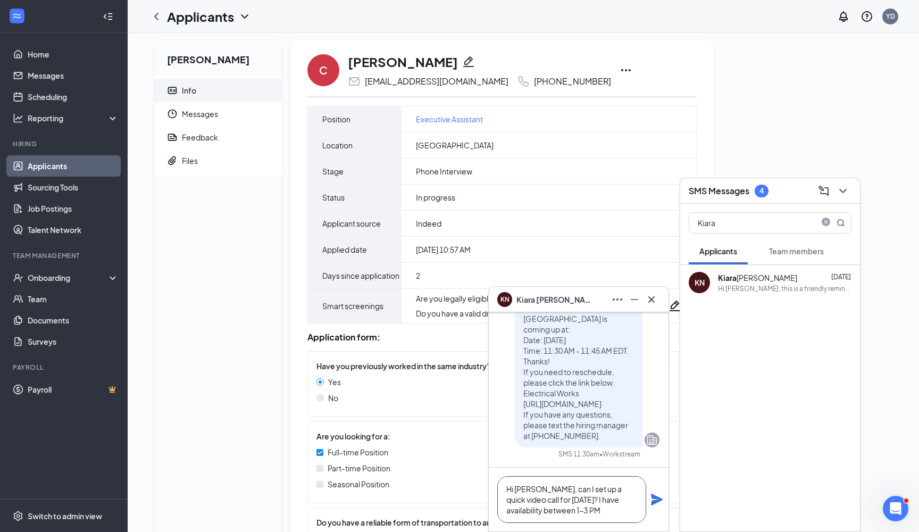
scroll to position [6, 0]
type textarea "Hi Kiara, can I set up a quick video call for tomorrow? I have availability bet…"
click at [653, 500] on icon "Plane" at bounding box center [657, 500] width 12 height 12
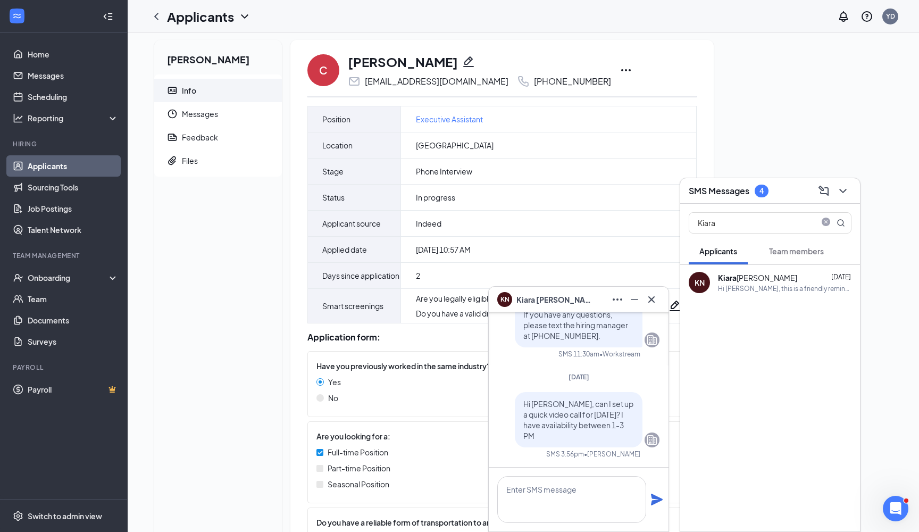
scroll to position [0, 0]
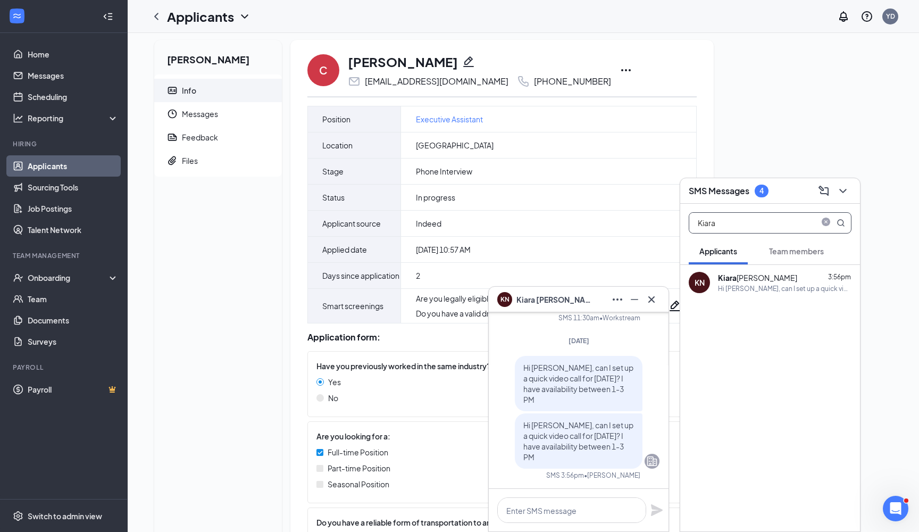
click at [827, 220] on icon "close-circle" at bounding box center [826, 222] width 9 height 9
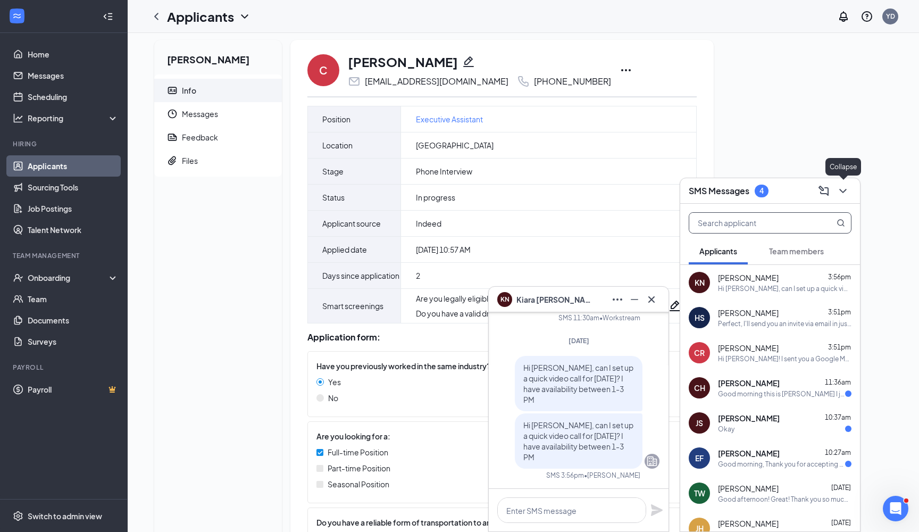
click at [841, 190] on icon "ChevronDown" at bounding box center [842, 191] width 7 height 4
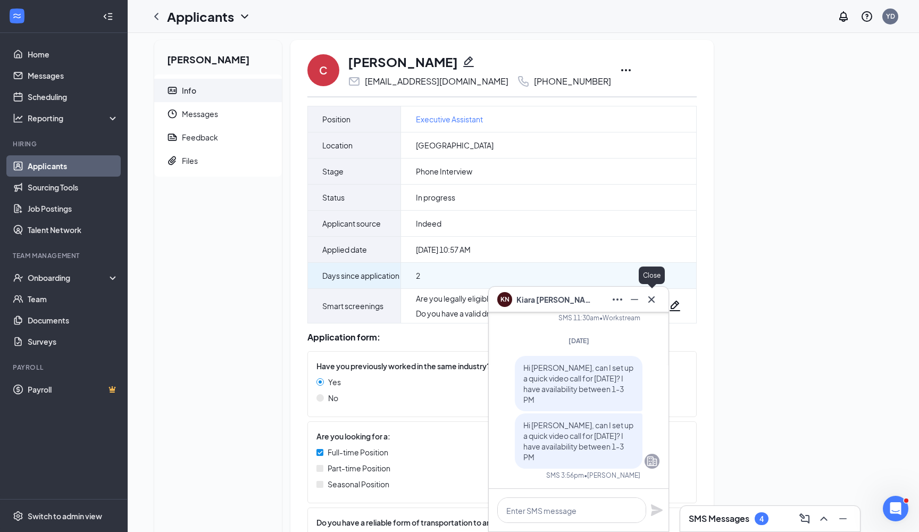
click at [658, 300] on button at bounding box center [651, 299] width 17 height 17
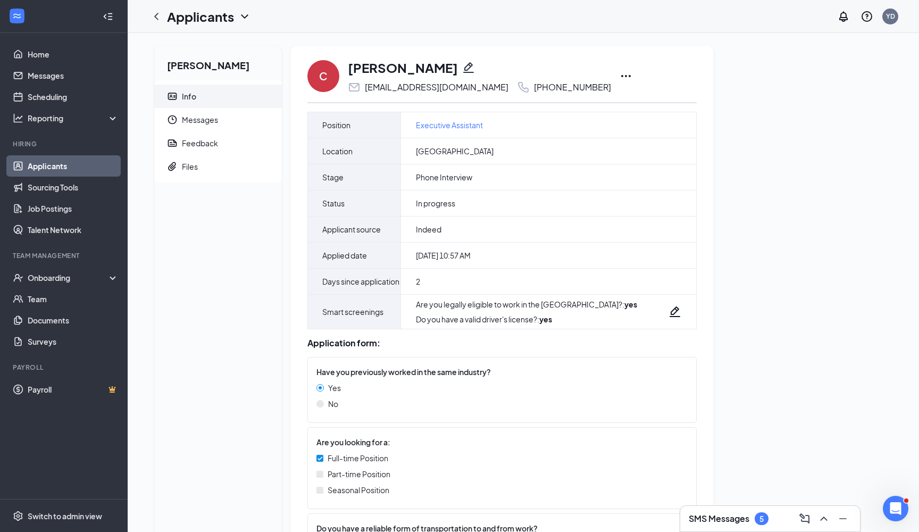
click at [747, 519] on h3 "SMS Messages" at bounding box center [719, 519] width 61 height 12
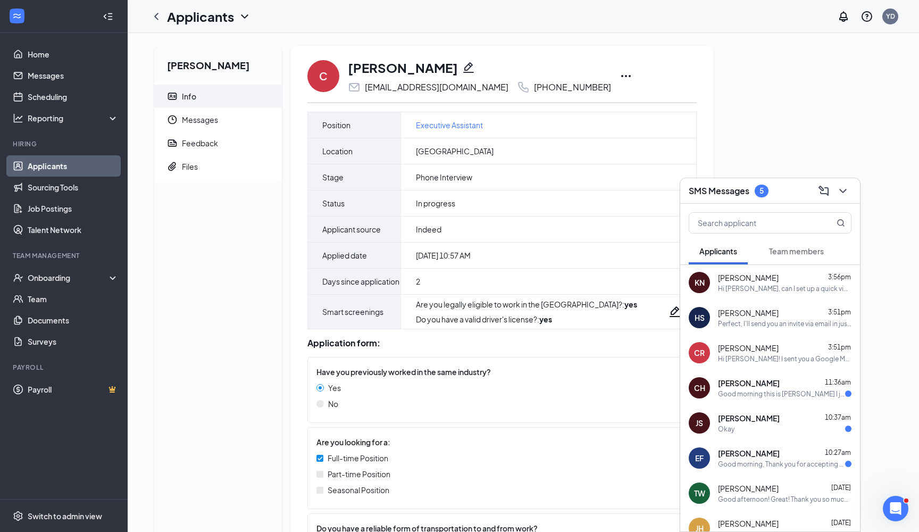
click at [792, 395] on div "Good morning this is [PERSON_NAME] I just applied for the job" at bounding box center [781, 393] width 127 height 9
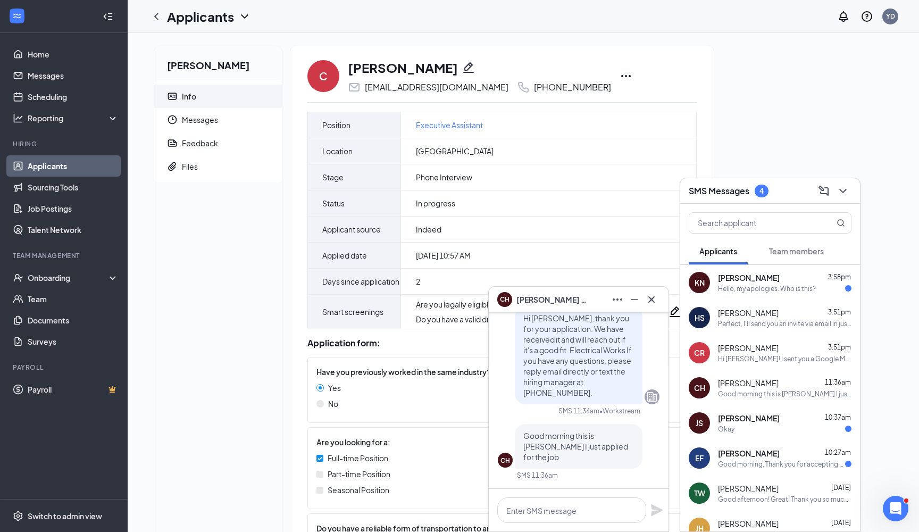
drag, startPoint x: 795, startPoint y: 456, endPoint x: 788, endPoint y: 455, distance: 7.0
click at [794, 456] on div "EDWARD FIRTH 10:27am" at bounding box center [785, 453] width 134 height 11
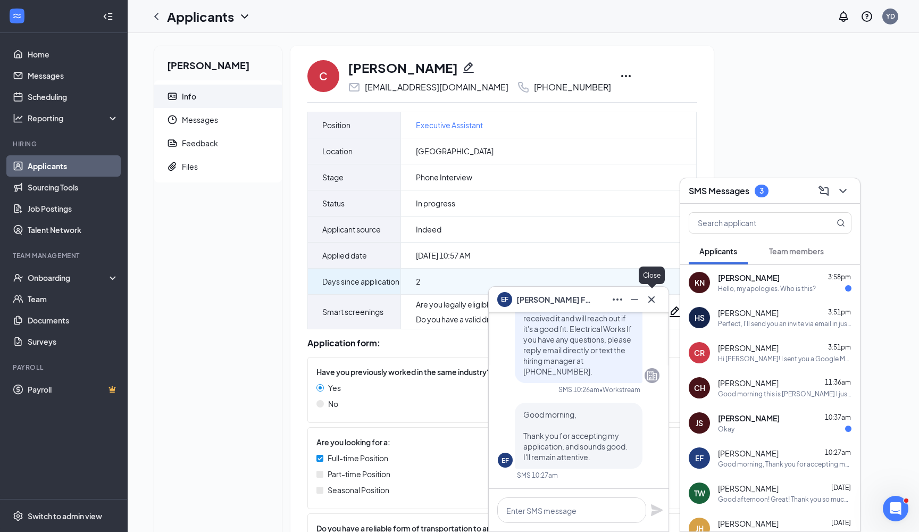
click at [658, 301] on button at bounding box center [651, 299] width 17 height 17
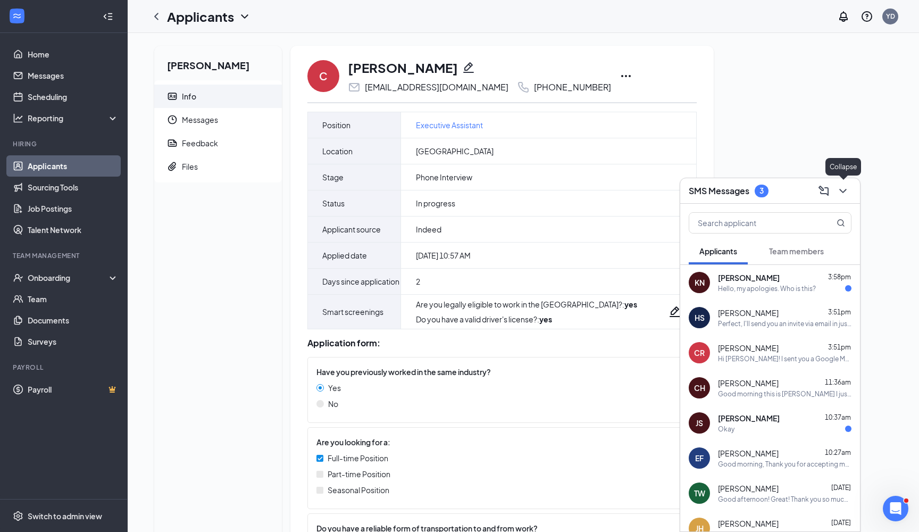
drag, startPoint x: 841, startPoint y: 189, endPoint x: 702, endPoint y: 194, distance: 140.0
click at [839, 189] on icon "ChevronDown" at bounding box center [843, 191] width 13 height 13
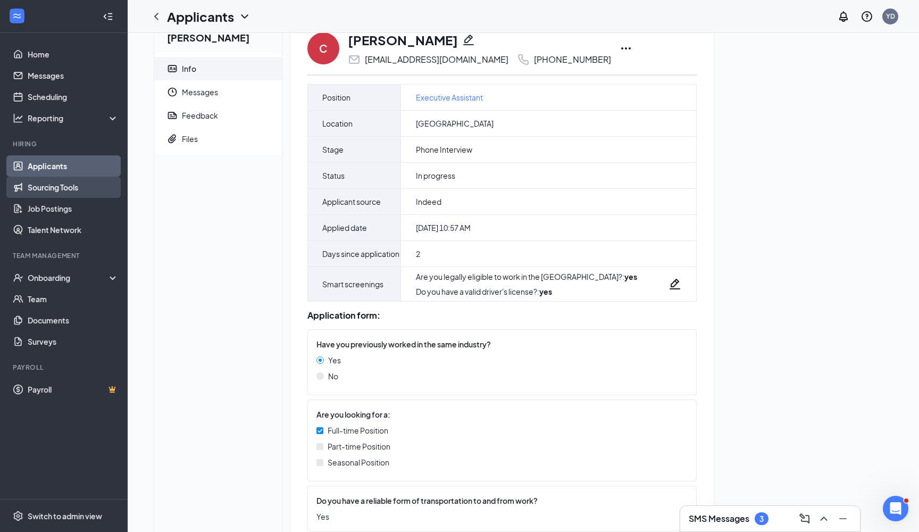
scroll to position [31, 0]
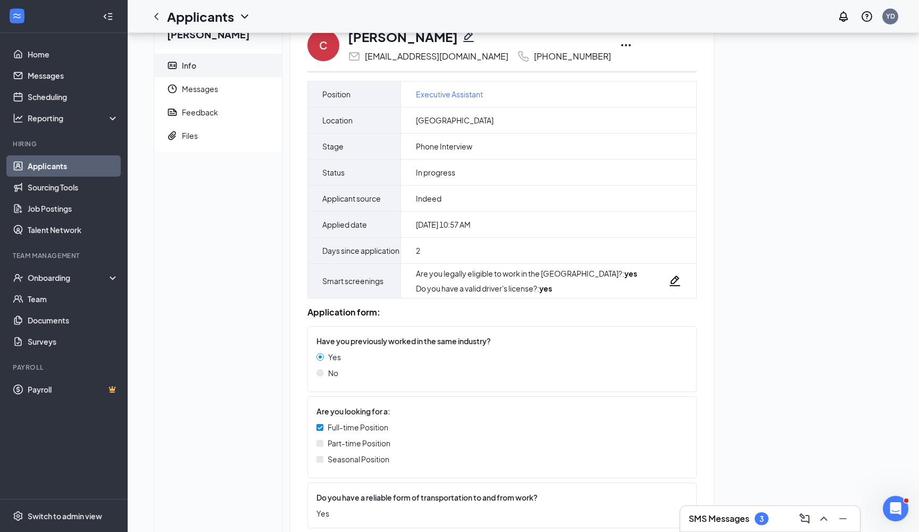
click at [70, 168] on link "Applicants" at bounding box center [73, 165] width 91 height 21
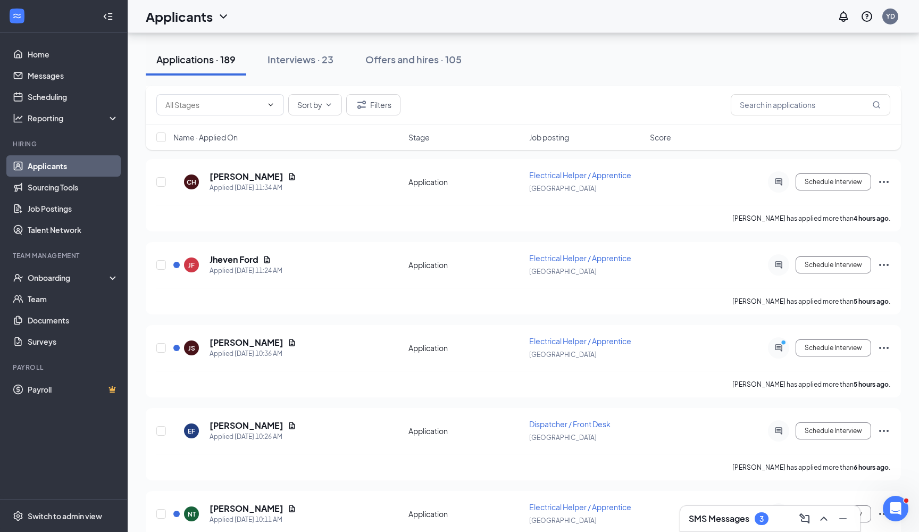
scroll to position [377, 0]
click at [328, 105] on icon "ChevronDown" at bounding box center [328, 105] width 9 height 9
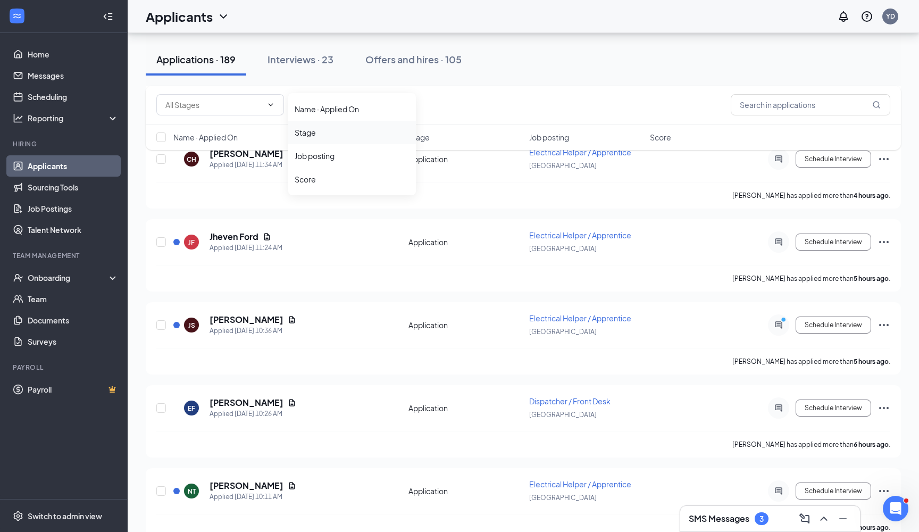
scroll to position [403, 0]
click at [320, 187] on li "Score" at bounding box center [352, 177] width 128 height 23
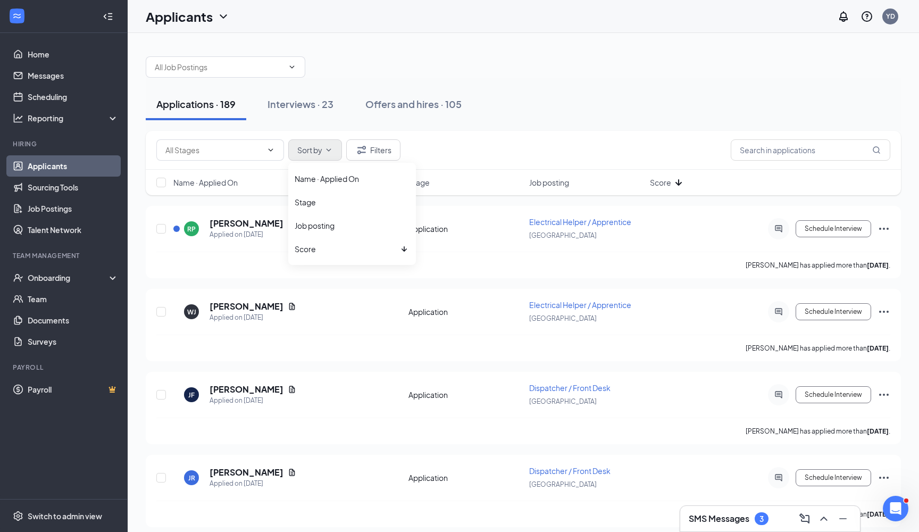
click at [318, 151] on span "Sort by" at bounding box center [309, 149] width 25 height 7
click at [350, 187] on li "Name · Applied On" at bounding box center [352, 178] width 128 height 23
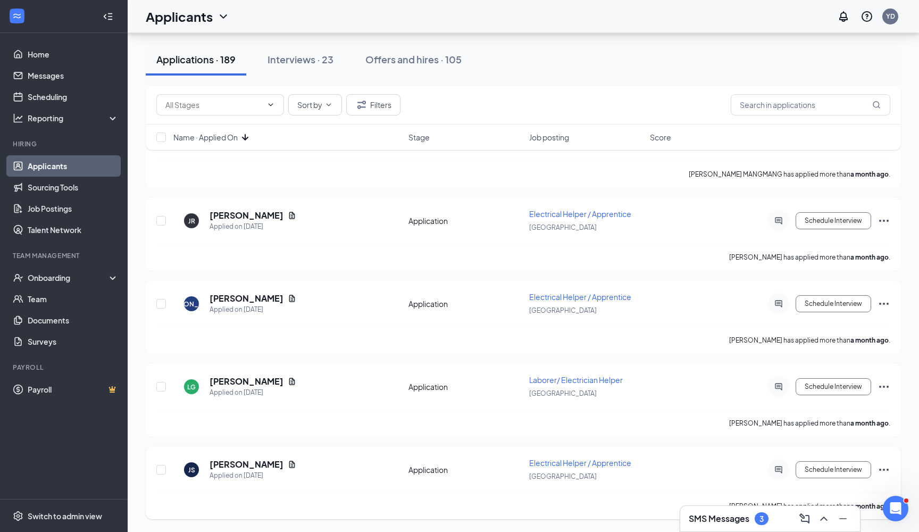
scroll to position [15358, 0]
click at [255, 465] on h5 "Joshua Simon" at bounding box center [247, 464] width 74 height 12
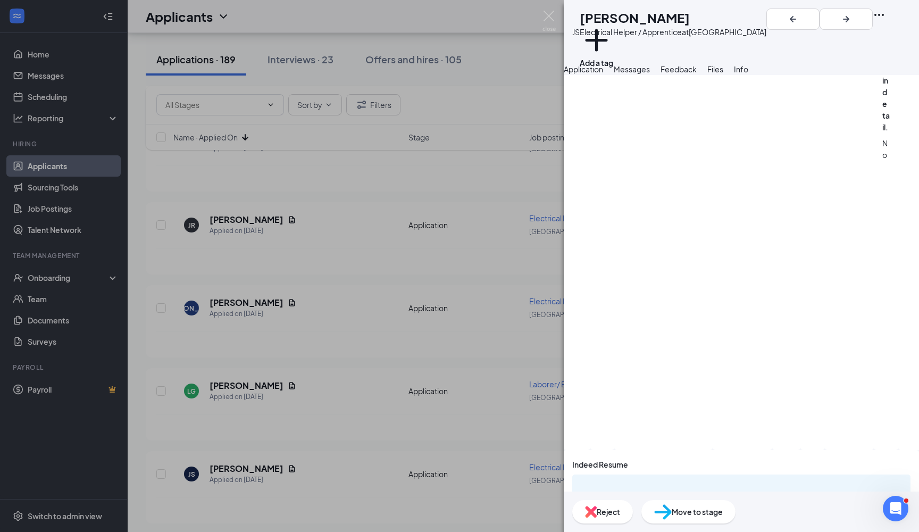
scroll to position [789, 0]
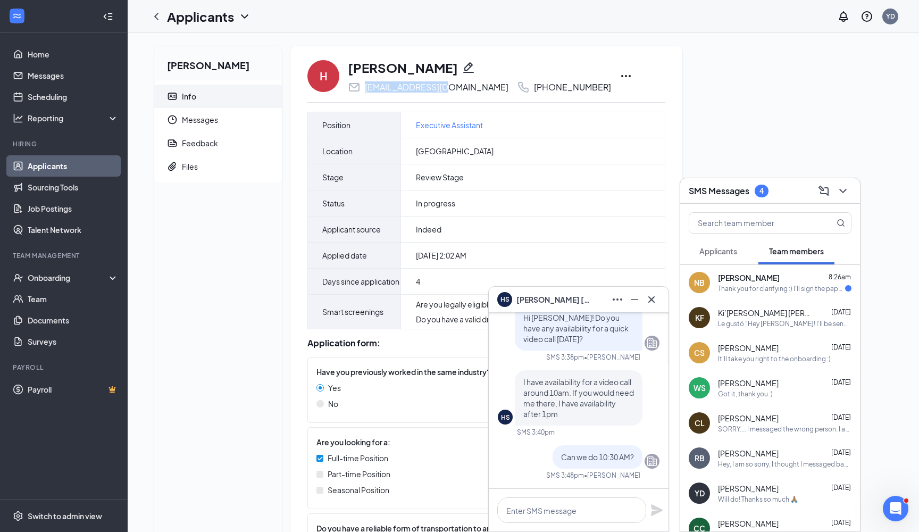
drag, startPoint x: 449, startPoint y: 87, endPoint x: 374, endPoint y: 87, distance: 75.0
click at [359, 87] on div "hrg9513@gmail.com" at bounding box center [428, 87] width 161 height 13
copy div "hrg9513@gmail.com"
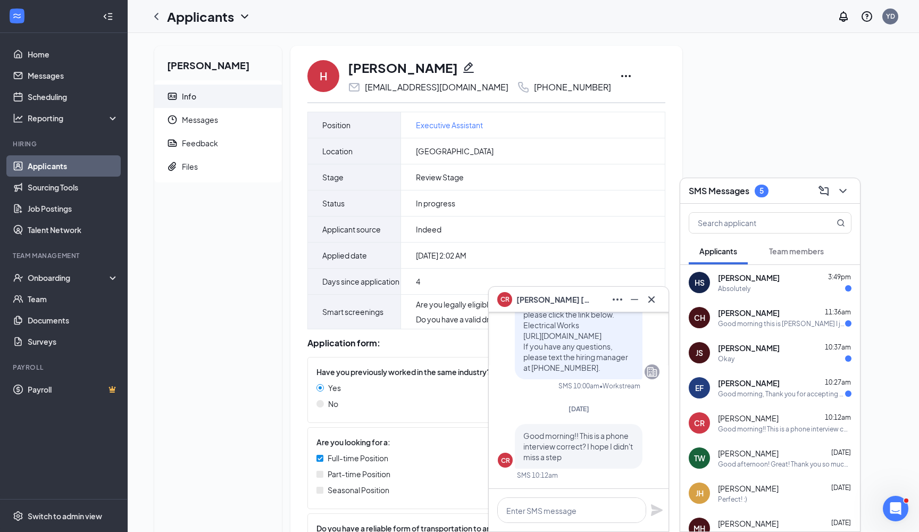
click at [676, 3] on div "Applicants YD" at bounding box center [523, 16] width 791 height 33
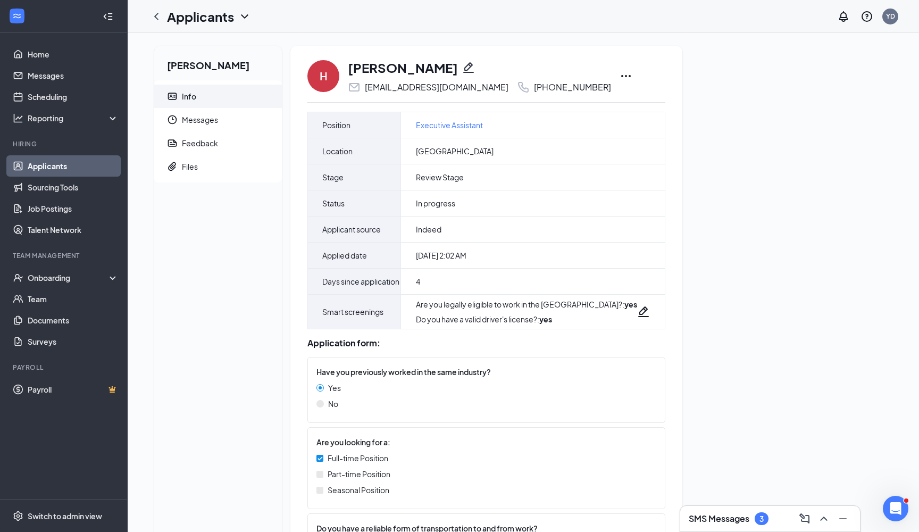
click at [53, 168] on link "Applicants" at bounding box center [73, 165] width 91 height 21
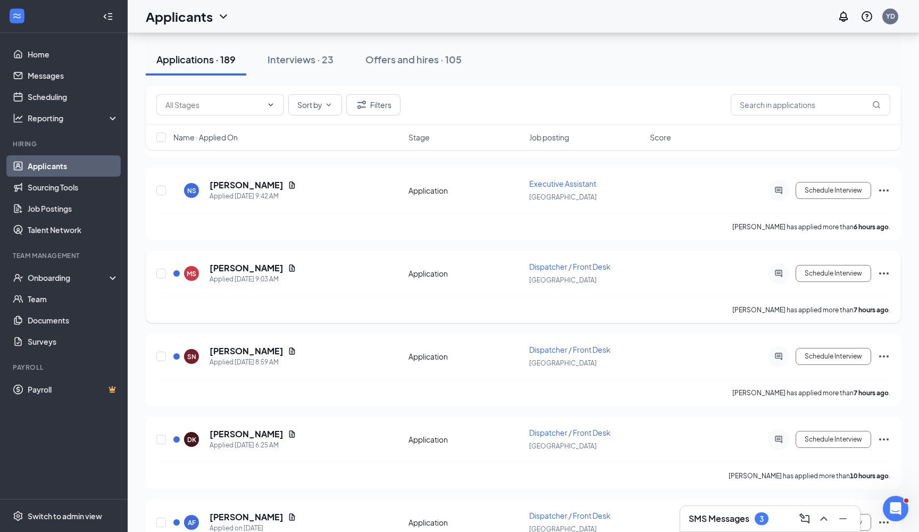
scroll to position [787, 0]
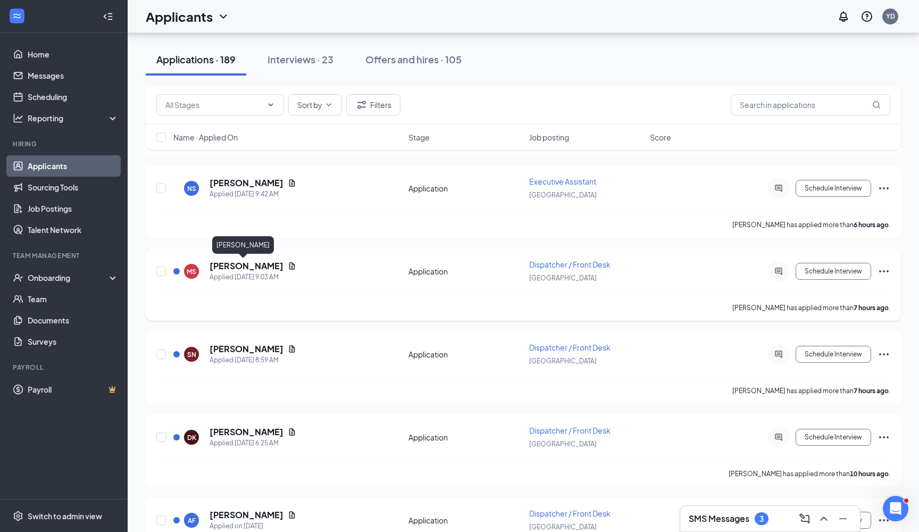
click at [246, 267] on h5 "[PERSON_NAME]" at bounding box center [247, 266] width 74 height 12
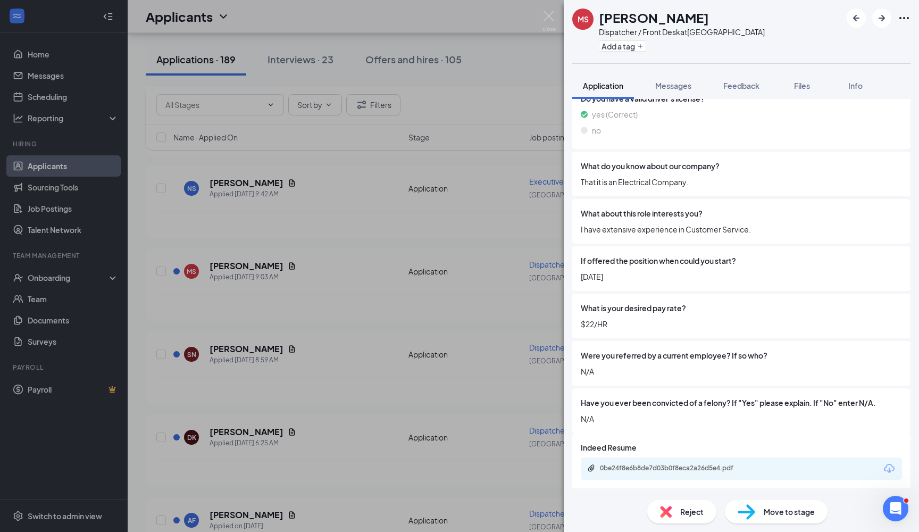
scroll to position [552, 0]
click at [685, 461] on div "0be24f8e6b8de7d03b0f8eca2a26d5e4.pdf" at bounding box center [741, 469] width 321 height 22
click at [655, 464] on div "0be24f8e6b8de7d03b0f8eca2a26d5e4.pdf" at bounding box center [674, 468] width 149 height 9
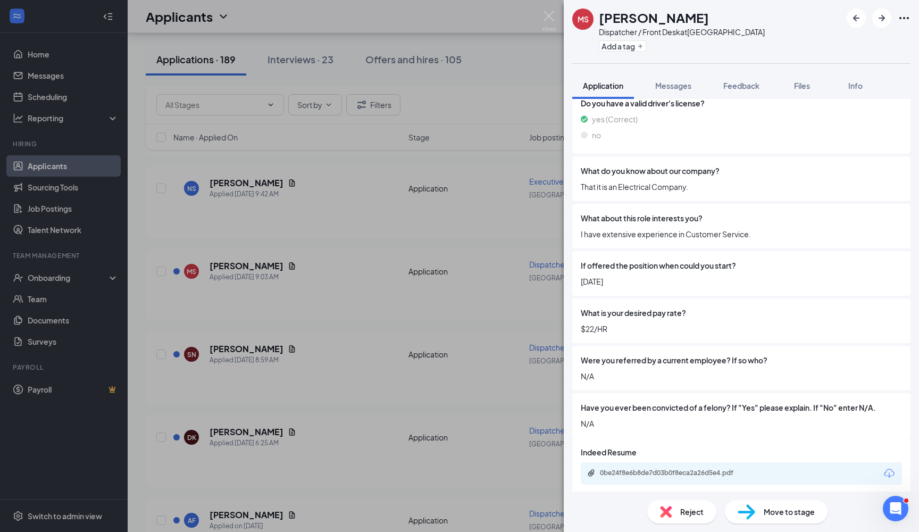
click at [683, 516] on span "Reject" at bounding box center [691, 512] width 23 height 12
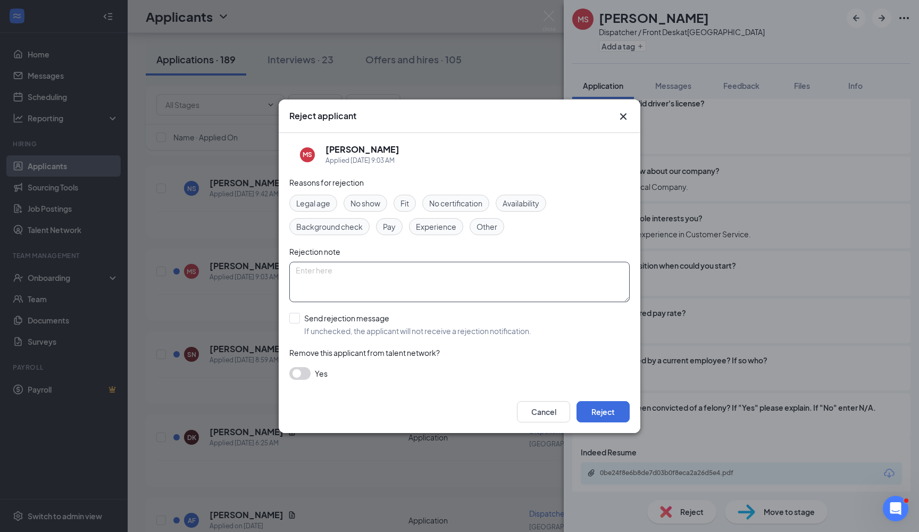
click at [411, 266] on textarea at bounding box center [459, 282] width 340 height 40
type textarea "Overqualified"
drag, startPoint x: 439, startPoint y: 227, endPoint x: 481, endPoint y: 231, distance: 42.2
click at [439, 227] on span "Experience" at bounding box center [436, 227] width 40 height 12
drag, startPoint x: 611, startPoint y: 414, endPoint x: 652, endPoint y: 388, distance: 49.3
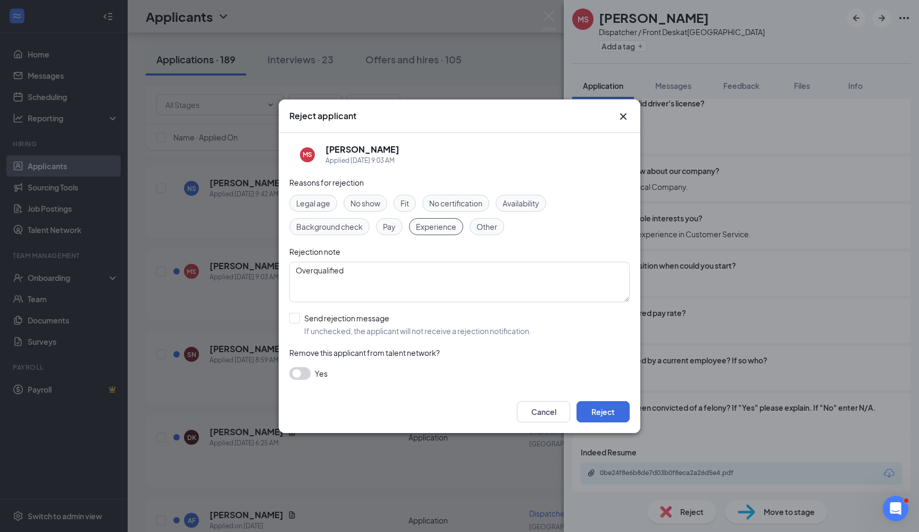
click at [611, 414] on button "Reject" at bounding box center [603, 411] width 53 height 21
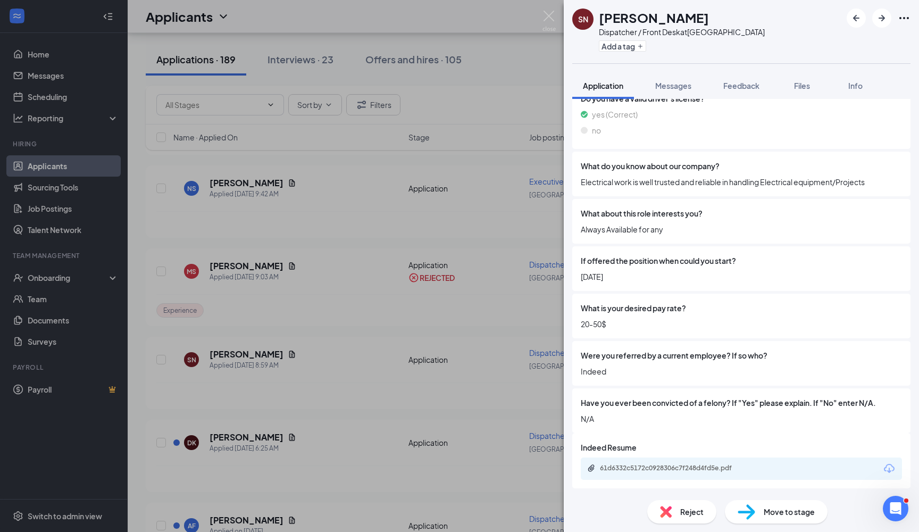
scroll to position [552, 0]
click at [683, 511] on span "Reject" at bounding box center [691, 512] width 23 height 12
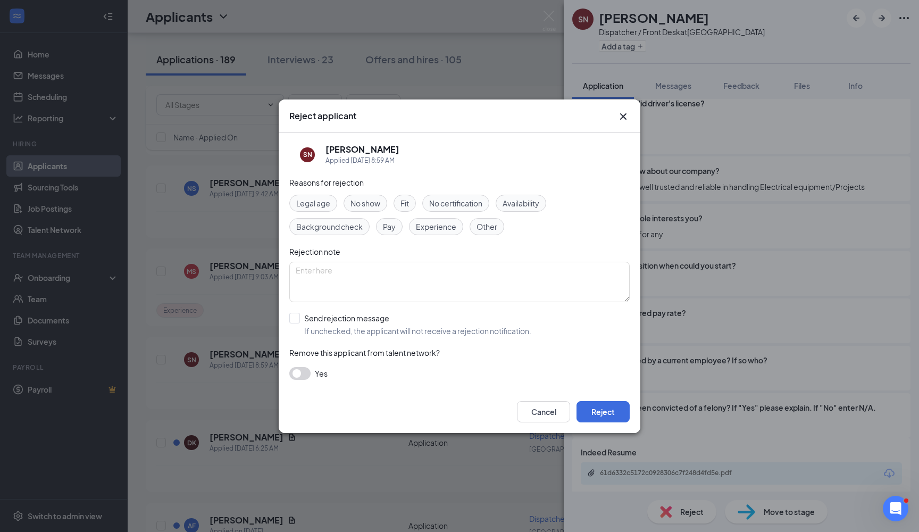
drag, startPoint x: 553, startPoint y: 406, endPoint x: 546, endPoint y: 404, distance: 7.9
click at [547, 404] on button "Cancel" at bounding box center [543, 411] width 53 height 21
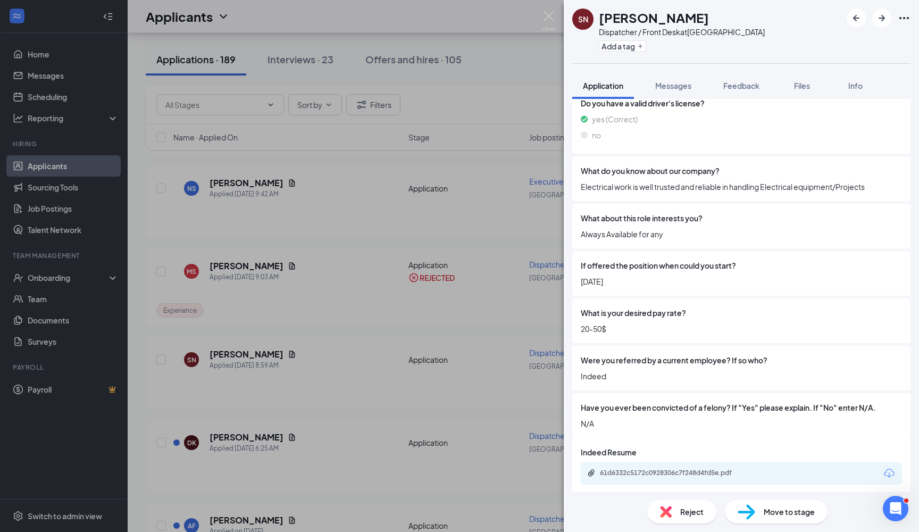
click at [664, 469] on div "61d6332c5172c0928306c7f248d4fd5e.pdf" at bounding box center [674, 473] width 149 height 9
click at [685, 513] on span "Reject" at bounding box center [691, 512] width 23 height 12
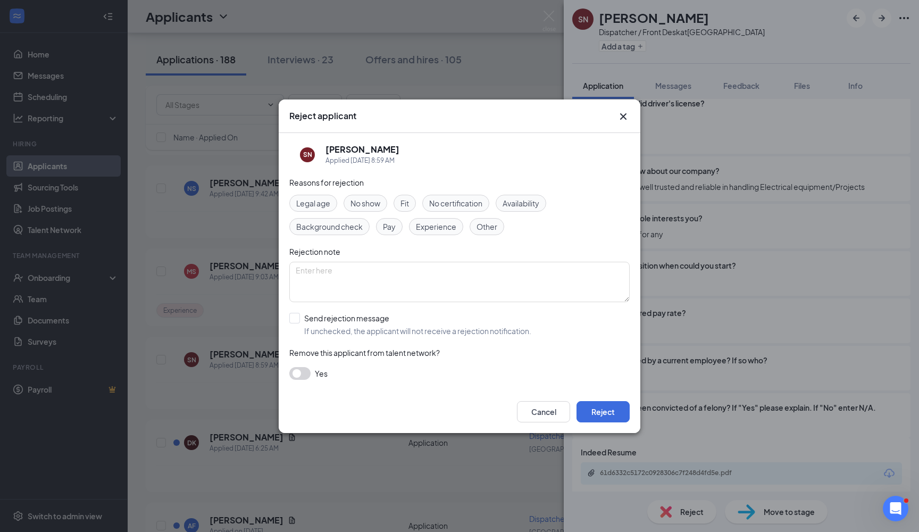
click at [442, 232] on span "Experience" at bounding box center [436, 227] width 40 height 12
click at [604, 412] on button "Reject" at bounding box center [603, 411] width 53 height 21
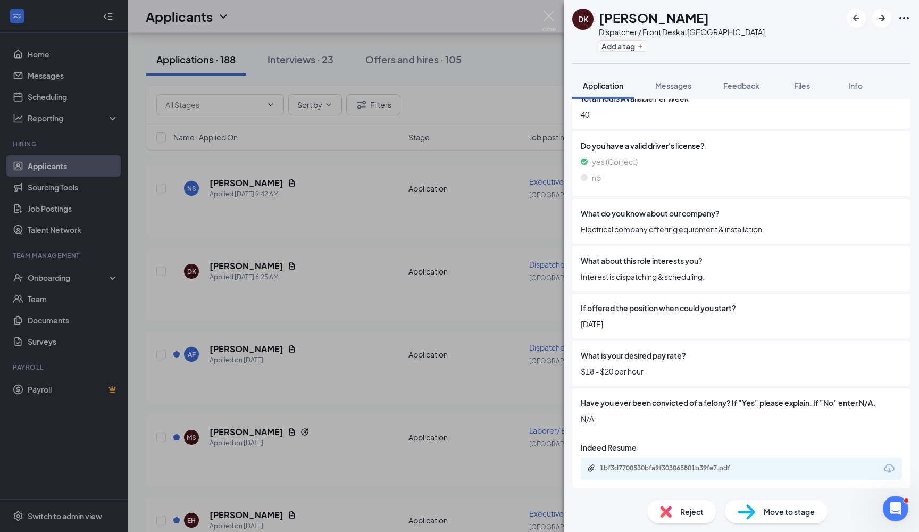
scroll to position [437, 0]
click at [703, 469] on div "1bf3d7700530bfa9f303065801b39fe7.pdf" at bounding box center [674, 468] width 149 height 9
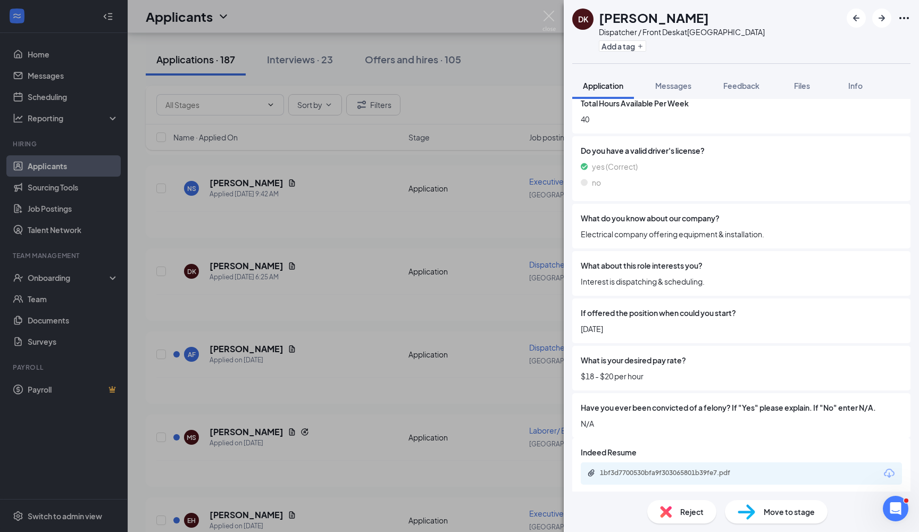
click at [679, 511] on div "Reject" at bounding box center [681, 511] width 69 height 23
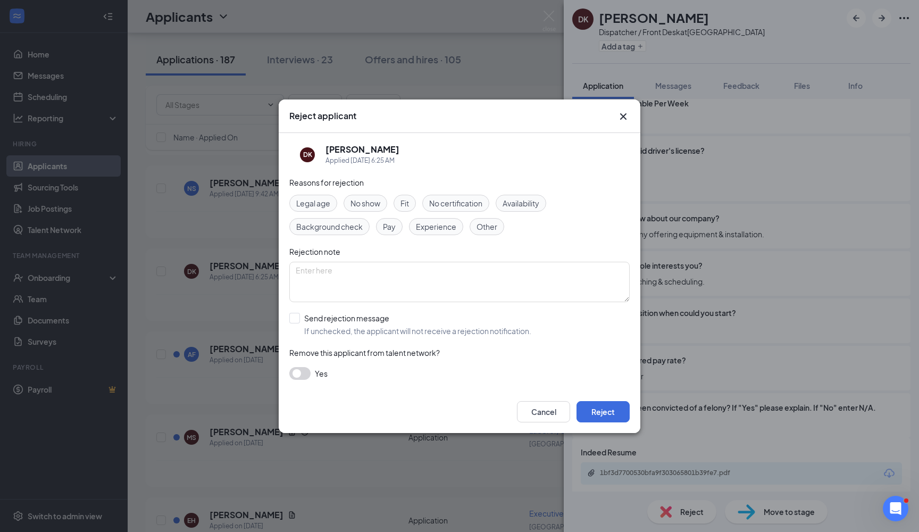
drag, startPoint x: 443, startPoint y: 228, endPoint x: 454, endPoint y: 240, distance: 16.2
click at [443, 228] on span "Experience" at bounding box center [436, 227] width 40 height 12
click at [432, 285] on textarea at bounding box center [459, 282] width 340 height 40
type textarea "Overqualified"
click at [616, 408] on button "Reject" at bounding box center [603, 411] width 53 height 21
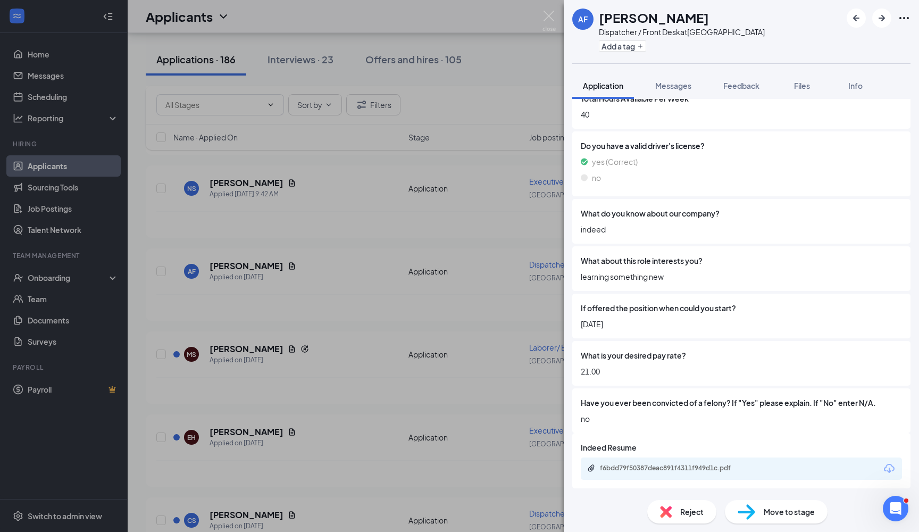
scroll to position [437, 0]
click at [719, 465] on div "f6bdd79f50387deac891f4311f949d1c.pdf" at bounding box center [674, 468] width 149 height 9
